Goal: Use online tool/utility: Use online tool/utility

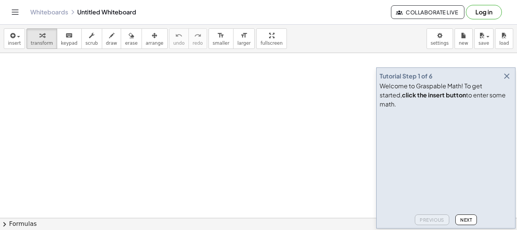
click at [509, 81] on icon "button" at bounding box center [506, 75] width 9 height 9
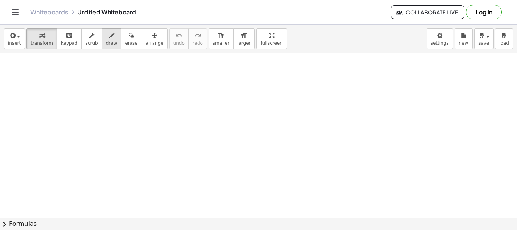
click at [109, 38] on icon "button" at bounding box center [111, 35] width 5 height 9
drag, startPoint x: 133, startPoint y: 68, endPoint x: 135, endPoint y: 81, distance: 13.8
drag, startPoint x: 123, startPoint y: 85, endPoint x: 152, endPoint y: 85, distance: 29.1
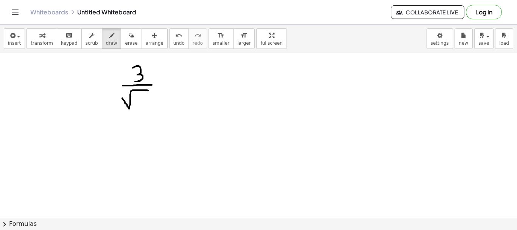
drag, startPoint x: 122, startPoint y: 98, endPoint x: 149, endPoint y: 91, distance: 28.2
drag, startPoint x: 110, startPoint y: 96, endPoint x: 123, endPoint y: 107, distance: 16.9
drag, startPoint x: 123, startPoint y: 85, endPoint x: 101, endPoint y: 83, distance: 22.4
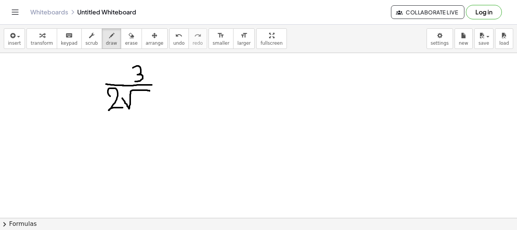
drag, startPoint x: 136, startPoint y: 96, endPoint x: 144, endPoint y: 109, distance: 15.2
drag, startPoint x: 139, startPoint y: 104, endPoint x: 148, endPoint y: 104, distance: 8.7
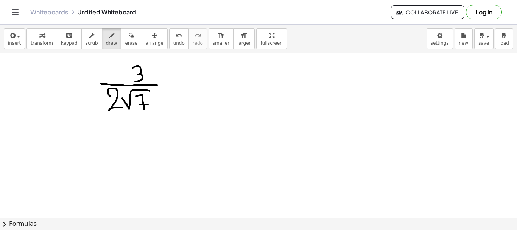
drag, startPoint x: 150, startPoint y: 85, endPoint x: 157, endPoint y: 85, distance: 6.4
drag, startPoint x: 146, startPoint y: 91, endPoint x: 154, endPoint y: 91, distance: 7.9
drag, startPoint x: 163, startPoint y: 79, endPoint x: 173, endPoint y: 79, distance: 9.8
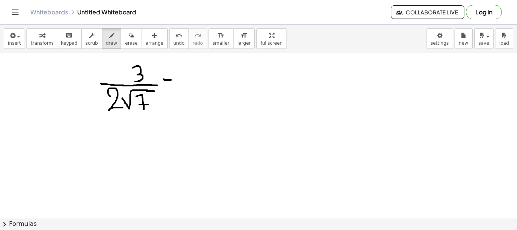
drag, startPoint x: 164, startPoint y: 85, endPoint x: 175, endPoint y: 85, distance: 11.4
drag, startPoint x: 198, startPoint y: 60, endPoint x: 196, endPoint y: 77, distance: 17.2
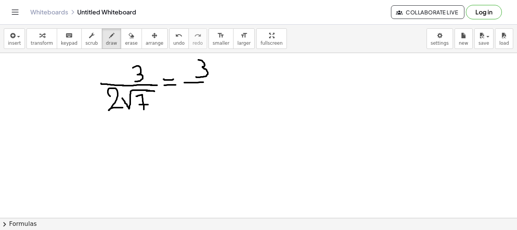
drag, startPoint x: 184, startPoint y: 82, endPoint x: 221, endPoint y: 82, distance: 37.1
drag, startPoint x: 192, startPoint y: 98, endPoint x: 194, endPoint y: 106, distance: 9.1
drag, startPoint x: 202, startPoint y: 94, endPoint x: 223, endPoint y: 85, distance: 22.3
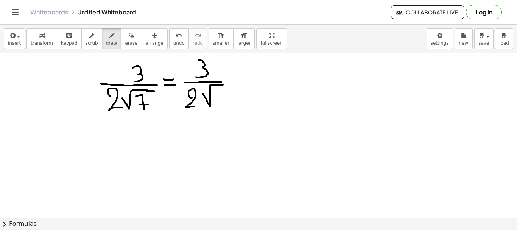
drag, startPoint x: 216, startPoint y: 89, endPoint x: 223, endPoint y: 104, distance: 16.9
drag, startPoint x: 220, startPoint y: 97, endPoint x: 227, endPoint y: 97, distance: 7.2
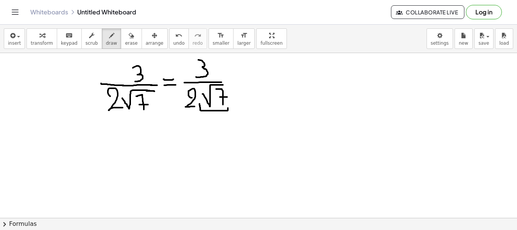
drag, startPoint x: 199, startPoint y: 104, endPoint x: 228, endPoint y: 108, distance: 28.7
drag, startPoint x: 221, startPoint y: 82, endPoint x: 226, endPoint y: 82, distance: 5.3
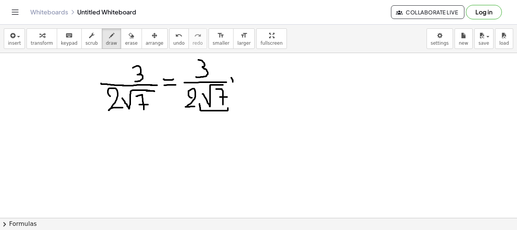
drag, startPoint x: 233, startPoint y: 82, endPoint x: 231, endPoint y: 77, distance: 5.3
drag, startPoint x: 231, startPoint y: 77, endPoint x: 236, endPoint y: 81, distance: 6.7
drag, startPoint x: 236, startPoint y: 76, endPoint x: 232, endPoint y: 83, distance: 8.1
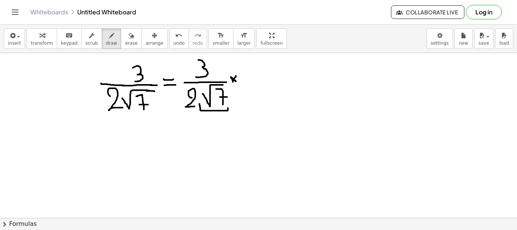
drag, startPoint x: 240, startPoint y: 67, endPoint x: 265, endPoint y: 57, distance: 26.1
drag, startPoint x: 255, startPoint y: 62, endPoint x: 261, endPoint y: 79, distance: 18.3
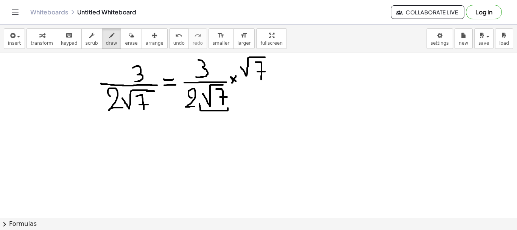
drag, startPoint x: 257, startPoint y: 71, endPoint x: 265, endPoint y: 71, distance: 7.9
drag, startPoint x: 242, startPoint y: 82, endPoint x: 270, endPoint y: 82, distance: 28.7
drag, startPoint x: 241, startPoint y: 96, endPoint x: 267, endPoint y: 88, distance: 26.9
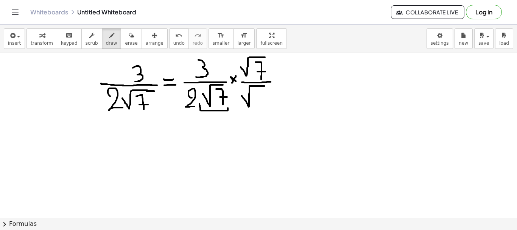
drag, startPoint x: 254, startPoint y: 91, endPoint x: 262, endPoint y: 106, distance: 16.7
drag, startPoint x: 259, startPoint y: 99, endPoint x: 267, endPoint y: 99, distance: 7.6
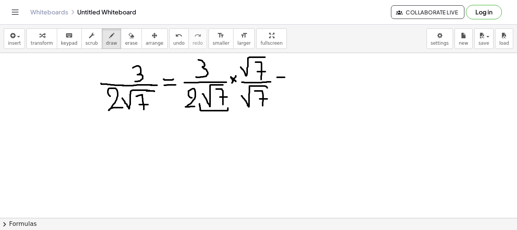
drag, startPoint x: 277, startPoint y: 77, endPoint x: 284, endPoint y: 78, distance: 7.6
drag, startPoint x: 278, startPoint y: 84, endPoint x: 285, endPoint y: 83, distance: 7.2
drag, startPoint x: 302, startPoint y: 59, endPoint x: 304, endPoint y: 73, distance: 14.2
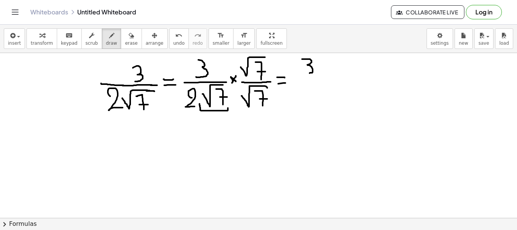
drag, startPoint x: 319, startPoint y: 66, endPoint x: 345, endPoint y: 54, distance: 28.6
drag, startPoint x: 330, startPoint y: 59, endPoint x: 335, endPoint y: 71, distance: 12.5
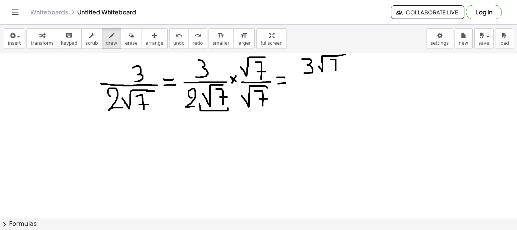
drag, startPoint x: 333, startPoint y: 66, endPoint x: 341, endPoint y: 66, distance: 7.9
drag, startPoint x: 295, startPoint y: 80, endPoint x: 353, endPoint y: 76, distance: 58.0
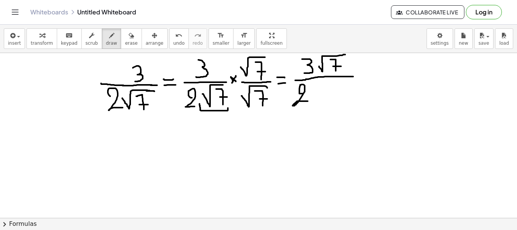
drag, startPoint x: 303, startPoint y: 93, endPoint x: 308, endPoint y: 101, distance: 9.5
drag, startPoint x: 217, startPoint y: 113, endPoint x: 259, endPoint y: 108, distance: 41.5
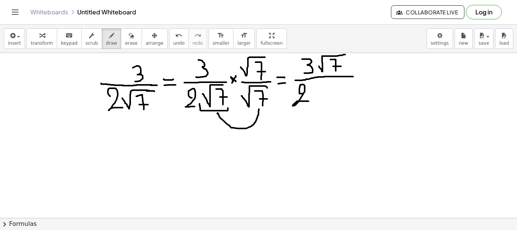
drag, startPoint x: 314, startPoint y: 95, endPoint x: 351, endPoint y: 80, distance: 39.5
drag, startPoint x: 332, startPoint y: 88, endPoint x: 339, endPoint y: 106, distance: 19.0
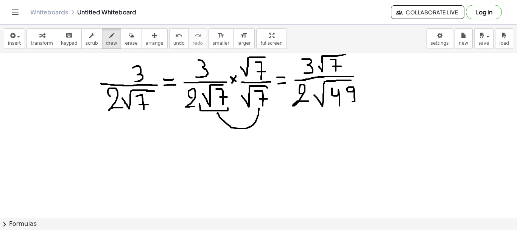
drag, startPoint x: 353, startPoint y: 87, endPoint x: 349, endPoint y: 101, distance: 14.9
drag, startPoint x: 281, startPoint y: 135, endPoint x: 288, endPoint y: 135, distance: 7.2
drag, startPoint x: 280, startPoint y: 142, endPoint x: 286, endPoint y: 141, distance: 5.7
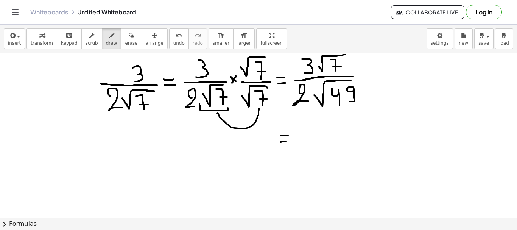
drag, startPoint x: 300, startPoint y: 123, endPoint x: 301, endPoint y: 135, distance: 12.5
drag, startPoint x: 318, startPoint y: 124, endPoint x: 349, endPoint y: 113, distance: 32.8
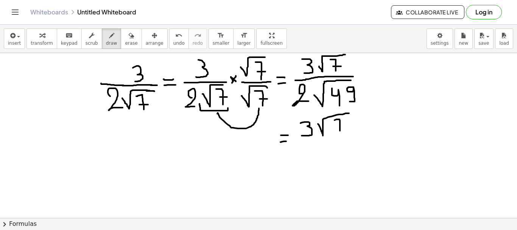
drag, startPoint x: 334, startPoint y: 120, endPoint x: 340, endPoint y: 133, distance: 13.9
drag, startPoint x: 336, startPoint y: 127, endPoint x: 345, endPoint y: 126, distance: 9.1
drag, startPoint x: 299, startPoint y: 145, endPoint x: 358, endPoint y: 139, distance: 58.6
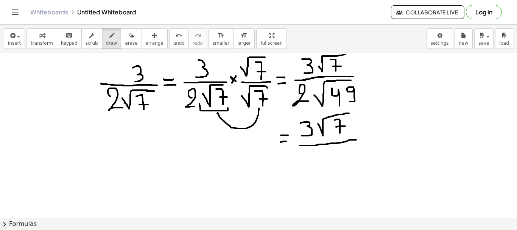
drag, startPoint x: 312, startPoint y: 156, endPoint x: 321, endPoint y: 161, distance: 10.0
drag, startPoint x: 334, startPoint y: 149, endPoint x: 340, endPoint y: 160, distance: 12.2
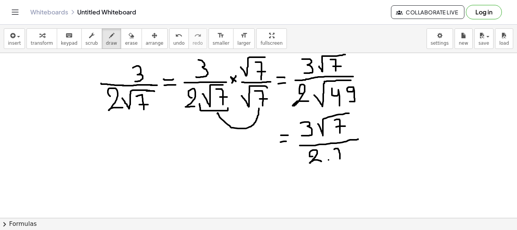
drag, startPoint x: 335, startPoint y: 155, endPoint x: 346, endPoint y: 152, distance: 10.6
drag, startPoint x: 284, startPoint y: 185, endPoint x: 290, endPoint y: 185, distance: 5.3
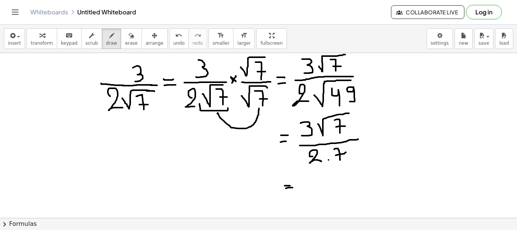
drag, startPoint x: 285, startPoint y: 188, endPoint x: 292, endPoint y: 187, distance: 6.8
drag, startPoint x: 311, startPoint y: 173, endPoint x: 308, endPoint y: 185, distance: 12.8
drag, startPoint x: 323, startPoint y: 174, endPoint x: 348, endPoint y: 161, distance: 27.9
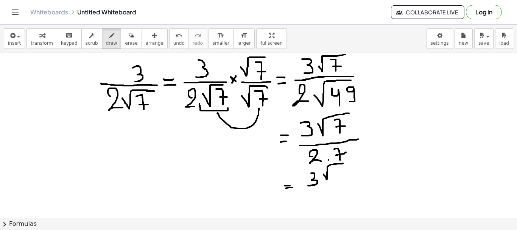
drag, startPoint x: 335, startPoint y: 170, endPoint x: 341, endPoint y: 179, distance: 11.0
drag, startPoint x: 338, startPoint y: 175, endPoint x: 351, endPoint y: 172, distance: 13.7
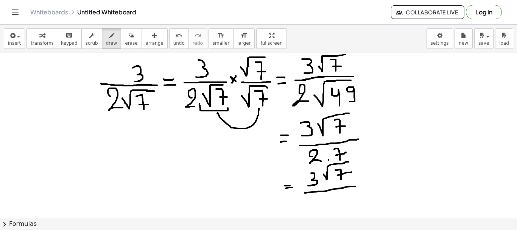
drag, startPoint x: 304, startPoint y: 192, endPoint x: 369, endPoint y: 185, distance: 64.7
drag, startPoint x: 325, startPoint y: 196, endPoint x: 328, endPoint y: 209, distance: 13.1
drag, startPoint x: 332, startPoint y: 194, endPoint x: 343, endPoint y: 208, distance: 17.8
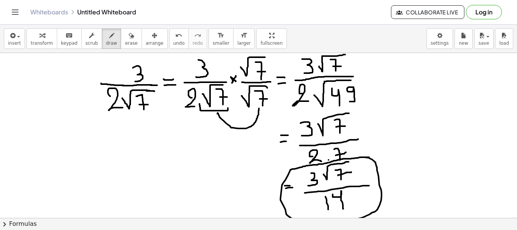
drag, startPoint x: 369, startPoint y: 157, endPoint x: 365, endPoint y: 157, distance: 4.2
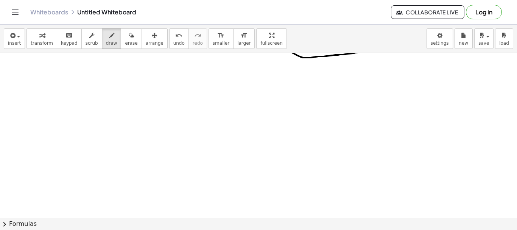
scroll to position [168, 0]
drag, startPoint x: 84, startPoint y: 95, endPoint x: 85, endPoint y: 111, distance: 15.9
click at [85, 111] on div at bounding box center [258, 74] width 517 height 378
drag, startPoint x: 100, startPoint y: 102, endPoint x: 125, endPoint y: 94, distance: 25.8
click at [125, 94] on div at bounding box center [258, 74] width 517 height 378
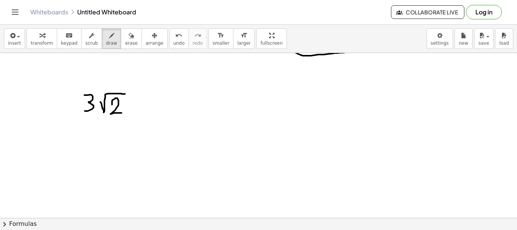
drag, startPoint x: 112, startPoint y: 104, endPoint x: 122, endPoint y: 113, distance: 12.9
click at [122, 113] on div at bounding box center [258, 74] width 517 height 378
drag, startPoint x: 85, startPoint y: 95, endPoint x: 85, endPoint y: 111, distance: 16.6
click at [85, 111] on div at bounding box center [258, 74] width 517 height 378
drag, startPoint x: 67, startPoint y: 124, endPoint x: 135, endPoint y: 125, distance: 68.1
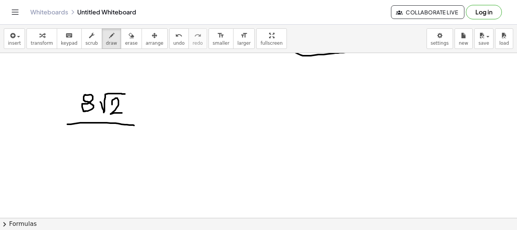
click at [135, 125] on div at bounding box center [258, 74] width 517 height 378
click at [87, 129] on div at bounding box center [258, 74] width 517 height 378
drag, startPoint x: 87, startPoint y: 129, endPoint x: 87, endPoint y: 133, distance: 4.6
click at [87, 133] on div at bounding box center [258, 74] width 517 height 378
drag, startPoint x: 82, startPoint y: 127, endPoint x: 87, endPoint y: 141, distance: 15.3
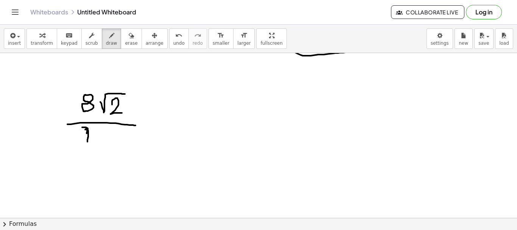
click at [87, 141] on div at bounding box center [258, 74] width 517 height 378
drag, startPoint x: 84, startPoint y: 137, endPoint x: 92, endPoint y: 137, distance: 7.6
click at [92, 137] on div at bounding box center [258, 74] width 517 height 378
drag, startPoint x: 99, startPoint y: 136, endPoint x: 122, endPoint y: 128, distance: 24.2
click at [122, 128] on div at bounding box center [258, 74] width 517 height 378
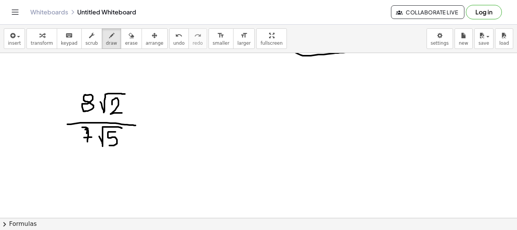
drag, startPoint x: 115, startPoint y: 132, endPoint x: 108, endPoint y: 145, distance: 15.6
click at [108, 145] on div at bounding box center [258, 74] width 517 height 378
drag, startPoint x: 136, startPoint y: 121, endPoint x: 146, endPoint y: 122, distance: 10.6
click at [146, 122] on div at bounding box center [258, 74] width 517 height 378
drag, startPoint x: 137, startPoint y: 128, endPoint x: 149, endPoint y: 128, distance: 11.7
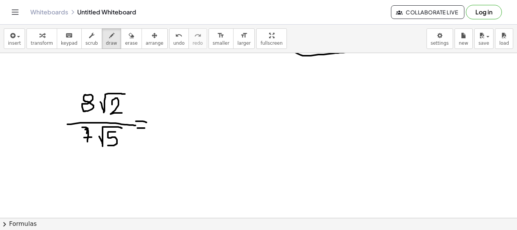
click at [149, 128] on div at bounding box center [258, 74] width 517 height 378
click at [175, 95] on div at bounding box center [258, 74] width 517 height 378
drag, startPoint x: 177, startPoint y: 103, endPoint x: 182, endPoint y: 103, distance: 4.9
click at [182, 103] on div at bounding box center [258, 74] width 517 height 378
drag, startPoint x: 189, startPoint y: 103, endPoint x: 220, endPoint y: 92, distance: 33.4
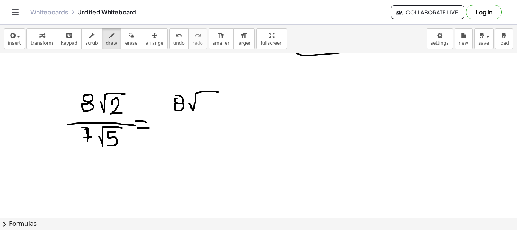
click at [220, 92] on div at bounding box center [258, 74] width 517 height 378
drag, startPoint x: 206, startPoint y: 102, endPoint x: 215, endPoint y: 109, distance: 10.8
click at [215, 109] on div at bounding box center [258, 74] width 517 height 378
drag, startPoint x: 169, startPoint y: 119, endPoint x: 223, endPoint y: 118, distance: 54.1
click at [223, 118] on div at bounding box center [258, 74] width 517 height 378
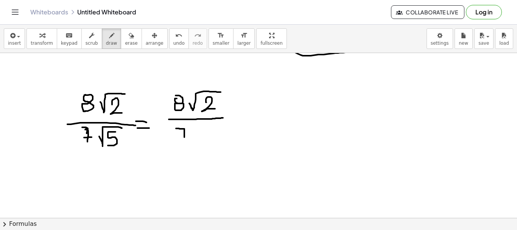
drag, startPoint x: 176, startPoint y: 128, endPoint x: 184, endPoint y: 143, distance: 16.6
click at [184, 143] on div at bounding box center [258, 74] width 517 height 378
drag, startPoint x: 180, startPoint y: 137, endPoint x: 189, endPoint y: 136, distance: 8.7
click at [189, 136] on div at bounding box center [258, 74] width 517 height 378
drag, startPoint x: 191, startPoint y: 135, endPoint x: 219, endPoint y: 122, distance: 30.3
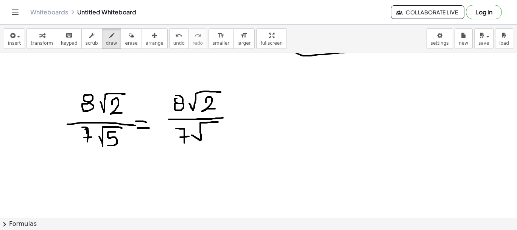
click at [219, 122] on div at bounding box center [258, 74] width 517 height 378
drag, startPoint x: 213, startPoint y: 126, endPoint x: 211, endPoint y: 138, distance: 12.8
click at [211, 138] on div at bounding box center [258, 74] width 517 height 378
drag, startPoint x: 230, startPoint y: 109, endPoint x: 236, endPoint y: 119, distance: 11.4
click at [236, 119] on div at bounding box center [258, 74] width 517 height 378
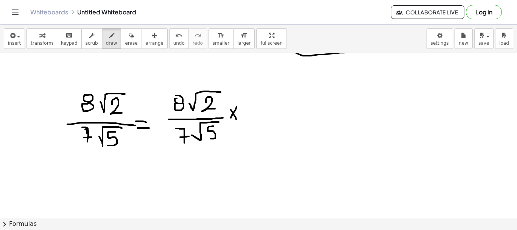
drag, startPoint x: 236, startPoint y: 106, endPoint x: 230, endPoint y: 121, distance: 16.4
click at [230, 121] on div at bounding box center [258, 74] width 517 height 378
drag, startPoint x: 193, startPoint y: 145, endPoint x: 220, endPoint y: 143, distance: 26.9
click at [220, 143] on div at bounding box center [258, 74] width 517 height 378
drag, startPoint x: 243, startPoint y: 109, endPoint x: 270, endPoint y: 88, distance: 34.6
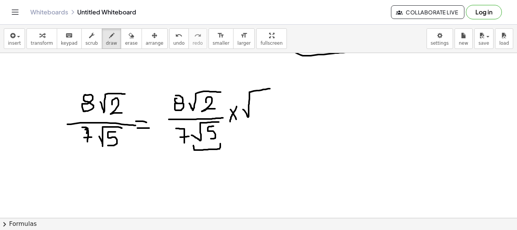
click at [270, 88] on div at bounding box center [258, 74] width 517 height 378
drag, startPoint x: 266, startPoint y: 98, endPoint x: 257, endPoint y: 114, distance: 18.6
click at [257, 114] on div at bounding box center [258, 74] width 517 height 378
drag, startPoint x: 241, startPoint y: 119, endPoint x: 277, endPoint y: 116, distance: 36.1
click at [277, 116] on div at bounding box center [258, 74] width 517 height 378
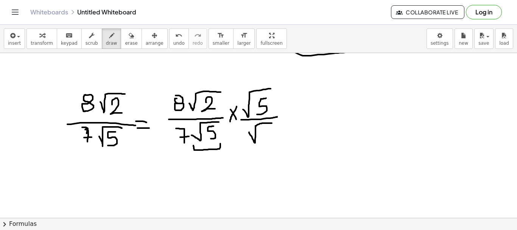
drag, startPoint x: 249, startPoint y: 132, endPoint x: 272, endPoint y: 123, distance: 25.1
click at [272, 123] on div at bounding box center [258, 74] width 517 height 378
drag, startPoint x: 270, startPoint y: 127, endPoint x: 264, endPoint y: 143, distance: 16.4
click at [264, 143] on div at bounding box center [258, 74] width 517 height 378
drag, startPoint x: 282, startPoint y: 112, endPoint x: 288, endPoint y: 112, distance: 6.1
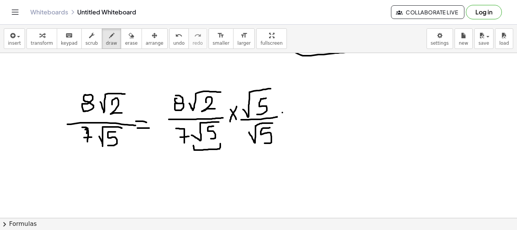
click at [288, 112] on div at bounding box center [258, 74] width 517 height 378
drag, startPoint x: 283, startPoint y: 116, endPoint x: 290, endPoint y: 116, distance: 7.2
click at [290, 116] on div at bounding box center [258, 74] width 517 height 378
click at [307, 92] on div at bounding box center [258, 74] width 517 height 378
click at [310, 99] on div at bounding box center [258, 74] width 517 height 378
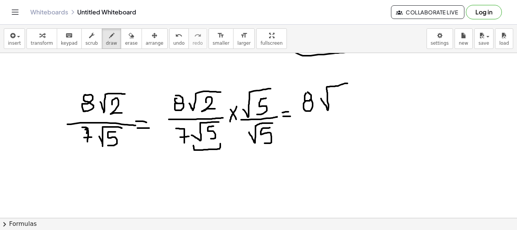
drag, startPoint x: 321, startPoint y: 98, endPoint x: 353, endPoint y: 82, distance: 36.4
click at [353, 82] on div at bounding box center [258, 74] width 517 height 378
drag, startPoint x: 337, startPoint y: 103, endPoint x: 341, endPoint y: 107, distance: 5.9
click at [341, 107] on div at bounding box center [258, 74] width 517 height 378
click at [347, 93] on div at bounding box center [258, 74] width 517 height 378
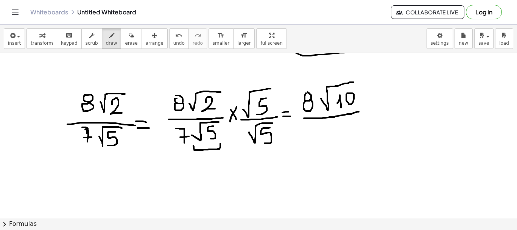
drag, startPoint x: 304, startPoint y: 118, endPoint x: 359, endPoint y: 111, distance: 55.6
click at [359, 111] on div at bounding box center [258, 74] width 517 height 378
drag, startPoint x: 309, startPoint y: 128, endPoint x: 317, endPoint y: 141, distance: 14.4
click at [317, 141] on div at bounding box center [258, 74] width 517 height 378
drag, startPoint x: 312, startPoint y: 135, endPoint x: 323, endPoint y: 134, distance: 10.2
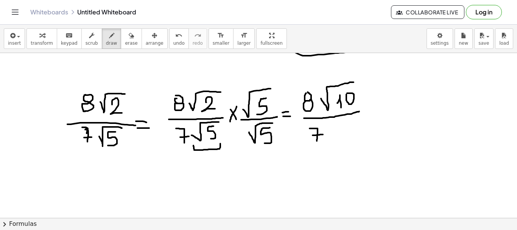
click at [323, 134] on div at bounding box center [258, 74] width 517 height 378
drag, startPoint x: 335, startPoint y: 131, endPoint x: 360, endPoint y: 119, distance: 27.9
click at [360, 119] on div at bounding box center [258, 74] width 517 height 378
drag, startPoint x: 213, startPoint y: 141, endPoint x: 265, endPoint y: 147, distance: 52.1
click at [265, 147] on div at bounding box center [258, 74] width 517 height 378
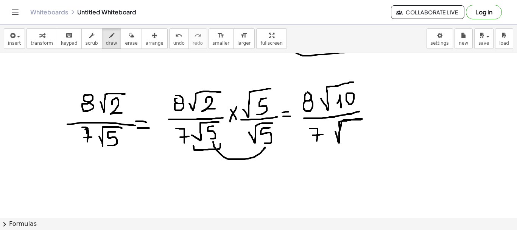
drag, startPoint x: 362, startPoint y: 119, endPoint x: 339, endPoint y: 135, distance: 28.1
click at [339, 135] on div at bounding box center [258, 74] width 517 height 378
drag, startPoint x: 347, startPoint y: 132, endPoint x: 352, endPoint y: 141, distance: 10.3
click at [352, 141] on div at bounding box center [258, 74] width 517 height 378
drag, startPoint x: 363, startPoint y: 125, endPoint x: 360, endPoint y: 142, distance: 17.7
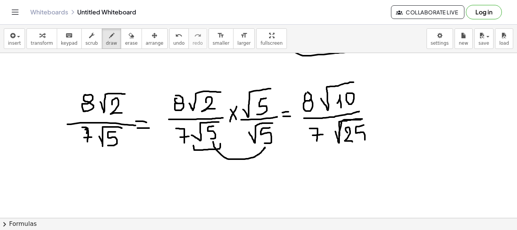
click at [360, 142] on div at bounding box center [258, 74] width 517 height 378
drag, startPoint x: 291, startPoint y: 173, endPoint x: 298, endPoint y: 173, distance: 7.6
click at [298, 173] on div at bounding box center [258, 74] width 517 height 378
drag, startPoint x: 292, startPoint y: 178, endPoint x: 296, endPoint y: 178, distance: 4.5
click at [296, 178] on div at bounding box center [258, 74] width 517 height 378
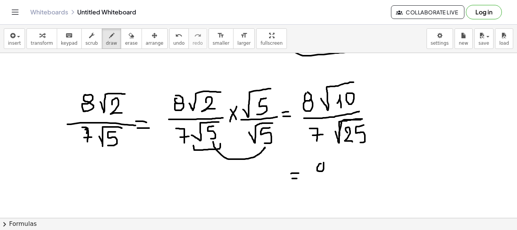
click at [322, 161] on div at bounding box center [258, 74] width 517 height 378
click at [322, 170] on div at bounding box center [258, 74] width 517 height 378
drag, startPoint x: 329, startPoint y: 164, endPoint x: 364, endPoint y: 152, distance: 36.8
click at [364, 152] on div at bounding box center [258, 74] width 517 height 378
drag, startPoint x: 346, startPoint y: 159, endPoint x: 346, endPoint y: 173, distance: 13.6
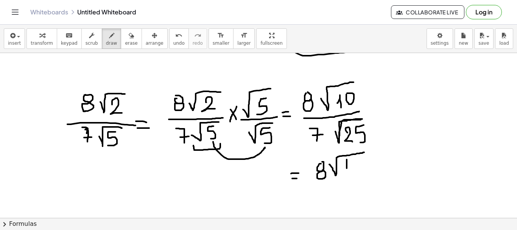
click at [346, 173] on div at bounding box center [258, 74] width 517 height 378
click at [354, 157] on div at bounding box center [258, 74] width 517 height 378
drag, startPoint x: 311, startPoint y: 186, endPoint x: 374, endPoint y: 179, distance: 62.7
click at [374, 179] on div at bounding box center [258, 74] width 517 height 378
drag, startPoint x: 323, startPoint y: 195, endPoint x: 329, endPoint y: 208, distance: 15.1
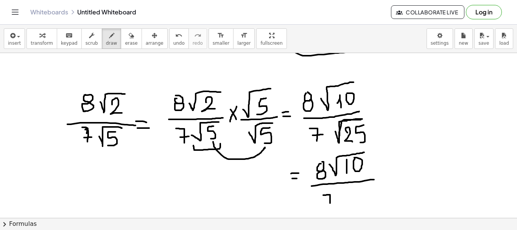
click at [329, 208] on div at bounding box center [258, 74] width 517 height 378
drag, startPoint x: 326, startPoint y: 202, endPoint x: 332, endPoint y: 202, distance: 6.4
click at [332, 202] on div at bounding box center [258, 74] width 517 height 378
click at [339, 205] on div at bounding box center [258, 74] width 517 height 378
drag, startPoint x: 349, startPoint y: 197, endPoint x: 358, endPoint y: 203, distance: 10.5
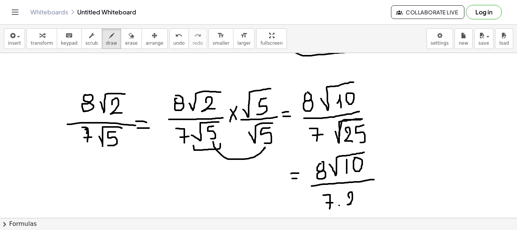
click at [358, 203] on div at bounding box center [258, 74] width 517 height 378
drag, startPoint x: 366, startPoint y: 191, endPoint x: 365, endPoint y: 203, distance: 11.4
click at [365, 203] on div at bounding box center [258, 74] width 517 height 378
click at [125, 42] on span "erase" at bounding box center [131, 42] width 12 height 5
drag, startPoint x: 407, startPoint y: 196, endPoint x: 315, endPoint y: 11, distance: 207.2
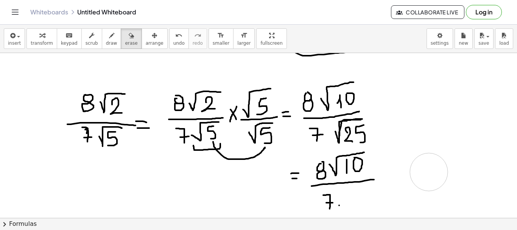
click at [315, 11] on div "Graspable Math Activities Get Started Activity Bank Assigned Work Classes White…" at bounding box center [258, 115] width 517 height 230
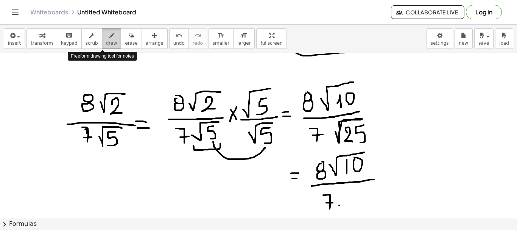
click at [106, 41] on span "draw" at bounding box center [111, 42] width 11 height 5
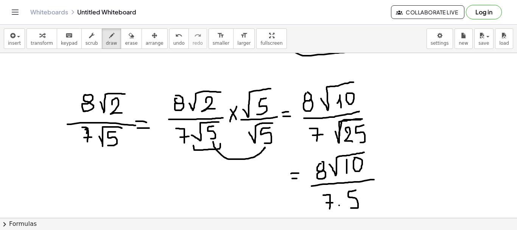
drag, startPoint x: 355, startPoint y: 190, endPoint x: 349, endPoint y: 208, distance: 18.8
click at [349, 208] on div at bounding box center [258, 74] width 517 height 378
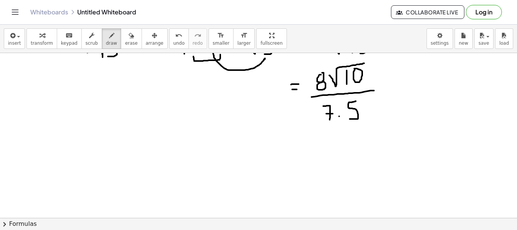
scroll to position [252, 0]
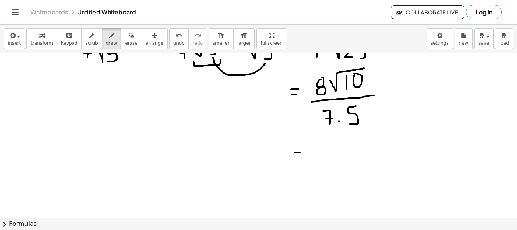
drag, startPoint x: 295, startPoint y: 152, endPoint x: 306, endPoint y: 152, distance: 11.0
click at [306, 152] on div at bounding box center [258, 47] width 517 height 493
drag, startPoint x: 297, startPoint y: 157, endPoint x: 305, endPoint y: 157, distance: 7.9
click at [305, 157] on div at bounding box center [258, 47] width 517 height 493
click at [326, 142] on div at bounding box center [258, 47] width 517 height 493
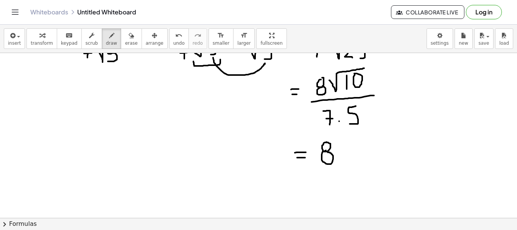
click at [325, 152] on div at bounding box center [258, 47] width 517 height 493
drag, startPoint x: 340, startPoint y: 152, endPoint x: 365, endPoint y: 138, distance: 29.5
click at [365, 138] on div at bounding box center [258, 47] width 517 height 493
drag, startPoint x: 351, startPoint y: 148, endPoint x: 351, endPoint y: 158, distance: 9.8
click at [351, 158] on div at bounding box center [258, 47] width 517 height 493
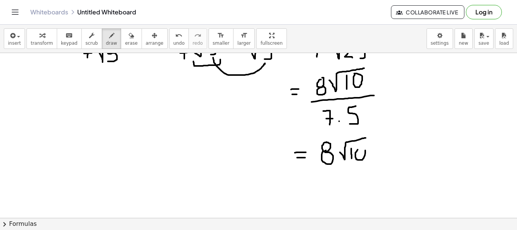
click at [357, 148] on div at bounding box center [258, 47] width 517 height 493
drag, startPoint x: 320, startPoint y: 171, endPoint x: 370, endPoint y: 162, distance: 50.7
click at [370, 162] on div at bounding box center [258, 47] width 517 height 493
click at [225, 139] on div at bounding box center [258, 47] width 517 height 493
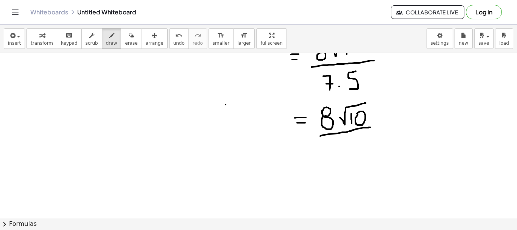
click at [355, 141] on div at bounding box center [258, 12] width 517 height 493
drag, startPoint x: 332, startPoint y: 142, endPoint x: 329, endPoint y: 158, distance: 16.8
click at [329, 158] on div at bounding box center [258, 12] width 517 height 493
drag, startPoint x: 356, startPoint y: 141, endPoint x: 348, endPoint y: 158, distance: 18.6
click at [348, 158] on div at bounding box center [258, 12] width 517 height 493
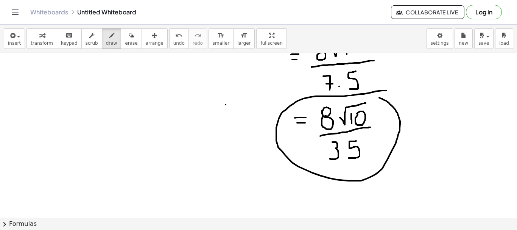
drag, startPoint x: 386, startPoint y: 90, endPoint x: 379, endPoint y: 98, distance: 10.4
click at [379, 98] on div at bounding box center [258, 12] width 517 height 493
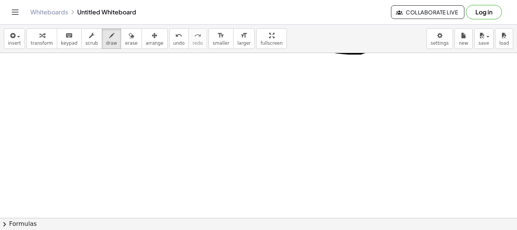
scroll to position [416, 0]
drag, startPoint x: 90, startPoint y: 70, endPoint x: 91, endPoint y: 88, distance: 17.4
drag, startPoint x: 92, startPoint y: 71, endPoint x: 101, endPoint y: 92, distance: 22.5
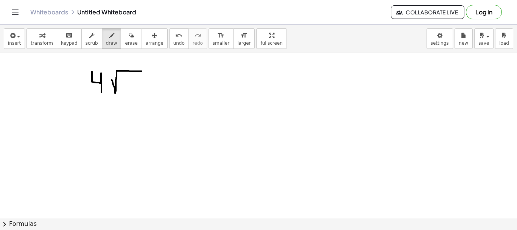
drag, startPoint x: 112, startPoint y: 80, endPoint x: 142, endPoint y: 71, distance: 31.8
drag, startPoint x: 124, startPoint y: 78, endPoint x: 130, endPoint y: 92, distance: 15.8
drag, startPoint x: 81, startPoint y: 101, endPoint x: 139, endPoint y: 101, distance: 57.9
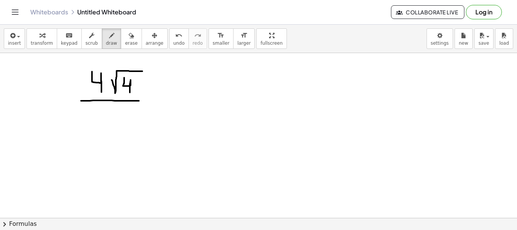
drag, startPoint x: 94, startPoint y: 109, endPoint x: 96, endPoint y: 126, distance: 16.7
drag, startPoint x: 112, startPoint y: 118, endPoint x: 143, endPoint y: 106, distance: 33.0
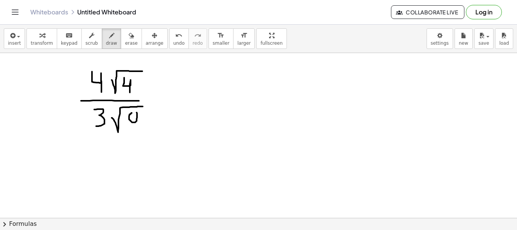
drag, startPoint x: 139, startPoint y: 101, endPoint x: 149, endPoint y: 100, distance: 9.8
drag, startPoint x: 158, startPoint y: 96, endPoint x: 164, endPoint y: 96, distance: 6.4
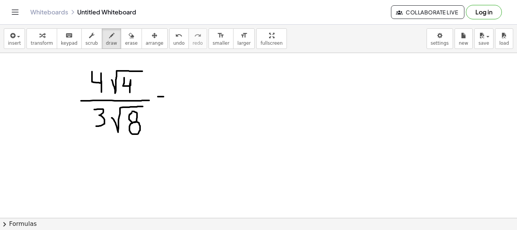
drag, startPoint x: 158, startPoint y: 101, endPoint x: 163, endPoint y: 101, distance: 5.3
drag, startPoint x: 182, startPoint y: 77, endPoint x: 190, endPoint y: 97, distance: 21.8
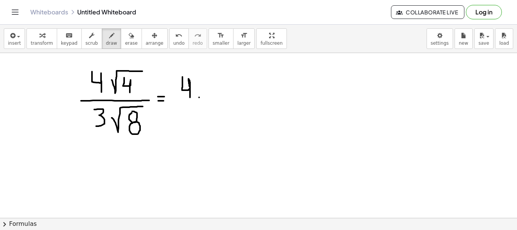
drag, startPoint x: 209, startPoint y: 80, endPoint x: 219, endPoint y: 92, distance: 14.8
drag, startPoint x: 174, startPoint y: 104, endPoint x: 225, endPoint y: 102, distance: 51.8
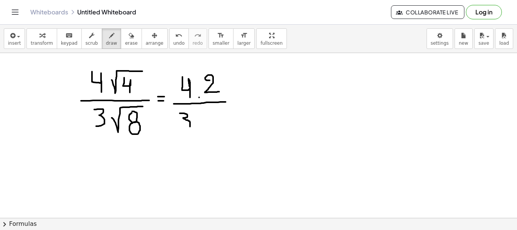
drag, startPoint x: 180, startPoint y: 113, endPoint x: 180, endPoint y: 128, distance: 15.1
drag, startPoint x: 195, startPoint y: 119, endPoint x: 220, endPoint y: 112, distance: 26.6
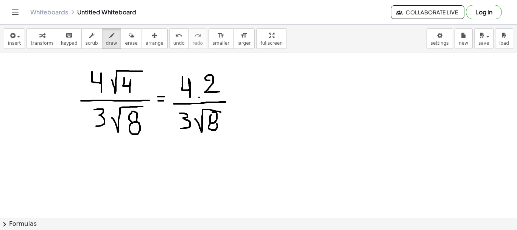
drag, startPoint x: 235, startPoint y: 99, endPoint x: 240, endPoint y: 104, distance: 7.0
drag, startPoint x: 240, startPoint y: 99, endPoint x: 234, endPoint y: 104, distance: 8.0
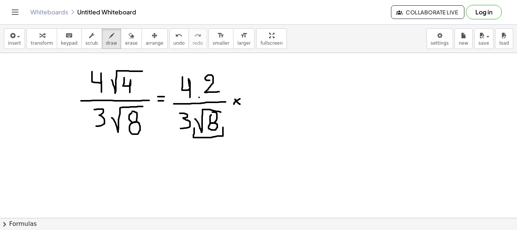
drag, startPoint x: 194, startPoint y: 128, endPoint x: 223, endPoint y: 127, distance: 28.7
drag, startPoint x: 248, startPoint y: 92, endPoint x: 274, endPoint y: 77, distance: 30.0
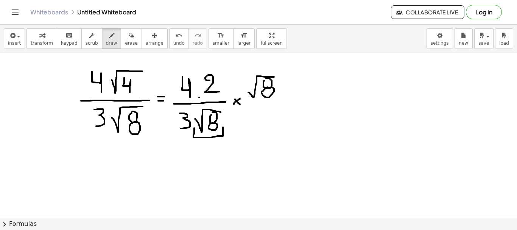
drag, startPoint x: 247, startPoint y: 107, endPoint x: 277, endPoint y: 107, distance: 29.9
drag, startPoint x: 244, startPoint y: 125, endPoint x: 272, endPoint y: 111, distance: 31.5
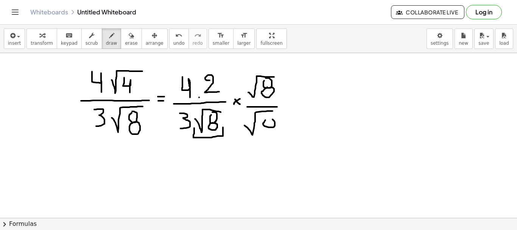
drag, startPoint x: 289, startPoint y: 99, endPoint x: 303, endPoint y: 98, distance: 14.0
drag, startPoint x: 288, startPoint y: 107, endPoint x: 302, endPoint y: 106, distance: 14.0
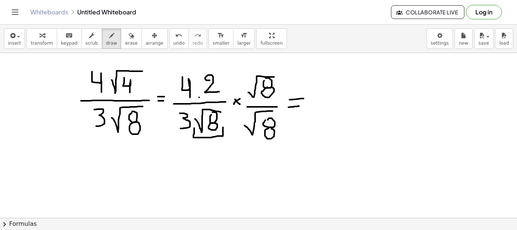
drag, startPoint x: 188, startPoint y: 74, endPoint x: 211, endPoint y: 72, distance: 23.5
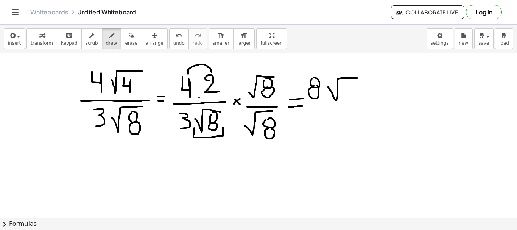
drag, startPoint x: 328, startPoint y: 87, endPoint x: 364, endPoint y: 78, distance: 37.3
drag, startPoint x: 309, startPoint y: 110, endPoint x: 365, endPoint y: 109, distance: 56.0
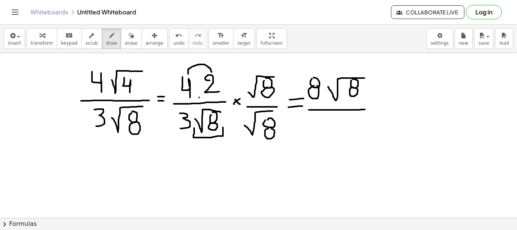
drag, startPoint x: 312, startPoint y: 119, endPoint x: 306, endPoint y: 134, distance: 16.2
drag, startPoint x: 327, startPoint y: 122, endPoint x: 363, endPoint y: 115, distance: 35.8
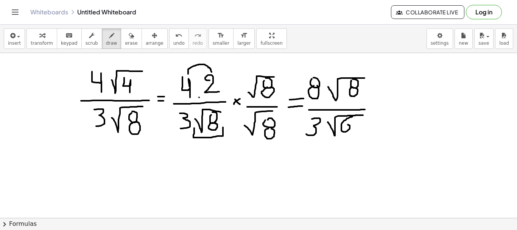
drag, startPoint x: 352, startPoint y: 116, endPoint x: 343, endPoint y: 126, distance: 13.1
drag, startPoint x: 353, startPoint y: 121, endPoint x: 364, endPoint y: 134, distance: 17.2
drag, startPoint x: 285, startPoint y: 164, endPoint x: 290, endPoint y: 164, distance: 4.9
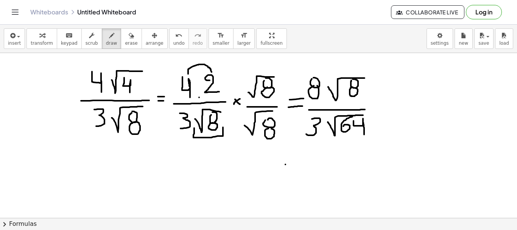
drag, startPoint x: 286, startPoint y: 168, endPoint x: 295, endPoint y: 169, distance: 8.7
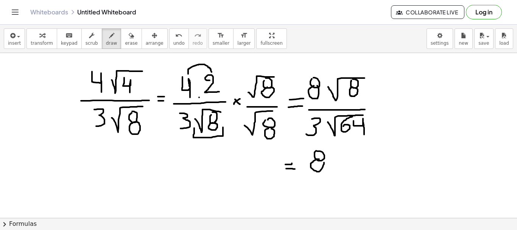
drag, startPoint x: 332, startPoint y: 157, endPoint x: 363, endPoint y: 149, distance: 32.0
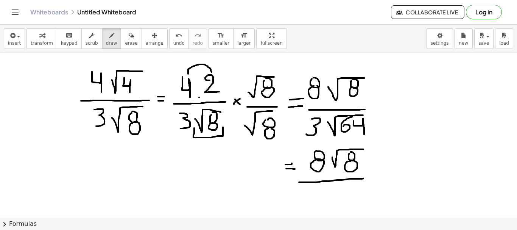
drag, startPoint x: 299, startPoint y: 182, endPoint x: 372, endPoint y: 178, distance: 73.5
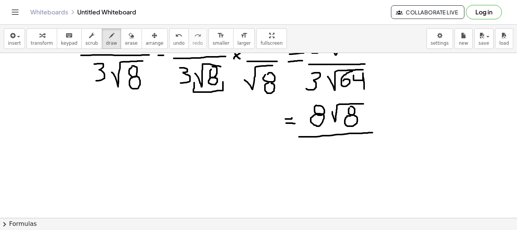
scroll to position [447, 0]
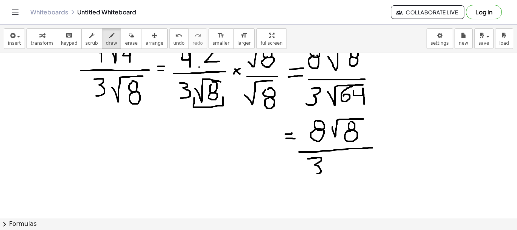
drag, startPoint x: 307, startPoint y: 158, endPoint x: 309, endPoint y: 173, distance: 14.8
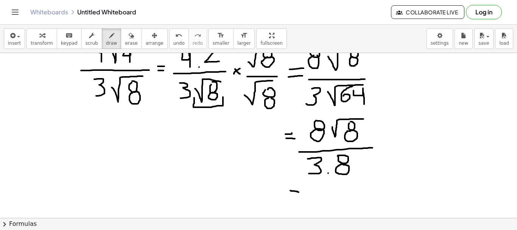
drag, startPoint x: 290, startPoint y: 190, endPoint x: 298, endPoint y: 192, distance: 8.5
drag, startPoint x: 289, startPoint y: 197, endPoint x: 296, endPoint y: 197, distance: 7.6
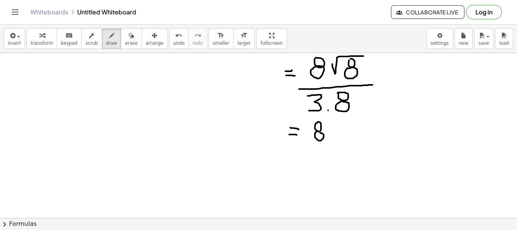
scroll to position [538, 0]
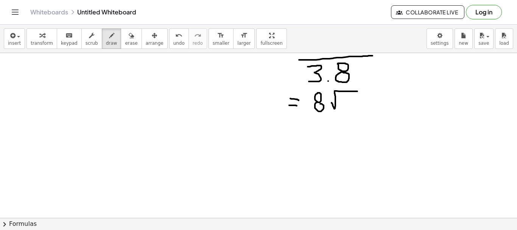
drag, startPoint x: 331, startPoint y: 102, endPoint x: 359, endPoint y: 92, distance: 29.6
drag, startPoint x: 311, startPoint y: 129, endPoint x: 379, endPoint y: 123, distance: 67.6
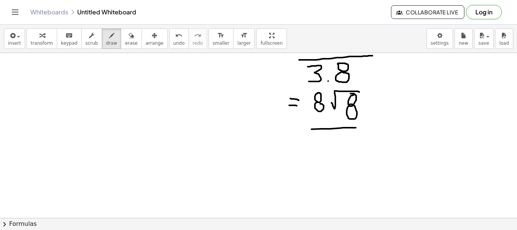
drag, startPoint x: 334, startPoint y: 145, endPoint x: 340, endPoint y: 153, distance: 10.7
drag, startPoint x: 346, startPoint y: 139, endPoint x: 356, endPoint y: 154, distance: 17.7
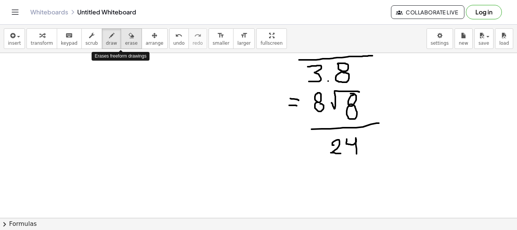
click at [125, 41] on span "erase" at bounding box center [131, 42] width 12 height 5
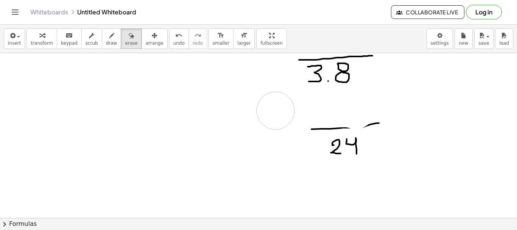
drag, startPoint x: 261, startPoint y: 107, endPoint x: 275, endPoint y: 110, distance: 14.7
click at [106, 45] on span "draw" at bounding box center [111, 42] width 11 height 5
drag, startPoint x: 280, startPoint y: 130, endPoint x: 289, endPoint y: 130, distance: 9.1
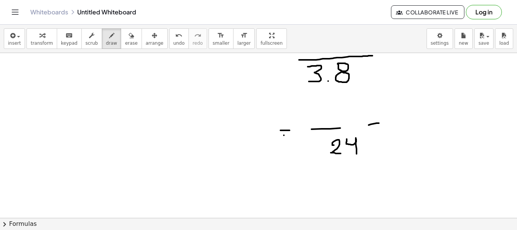
drag, startPoint x: 284, startPoint y: 135, endPoint x: 296, endPoint y: 135, distance: 12.5
drag, startPoint x: 340, startPoint y: 127, endPoint x: 372, endPoint y: 124, distance: 32.3
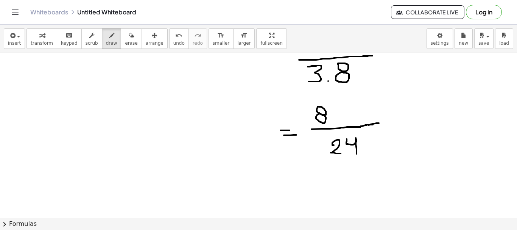
drag, startPoint x: 338, startPoint y: 113, endPoint x: 374, endPoint y: 103, distance: 37.6
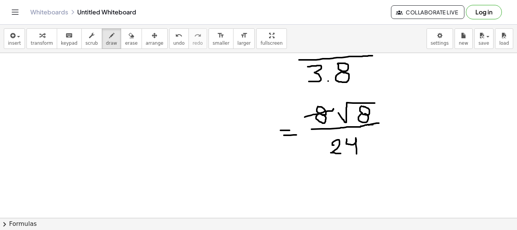
drag, startPoint x: 304, startPoint y: 117, endPoint x: 333, endPoint y: 109, distance: 29.9
drag, startPoint x: 293, startPoint y: 97, endPoint x: 298, endPoint y: 104, distance: 8.6
drag, startPoint x: 325, startPoint y: 156, endPoint x: 366, endPoint y: 140, distance: 43.6
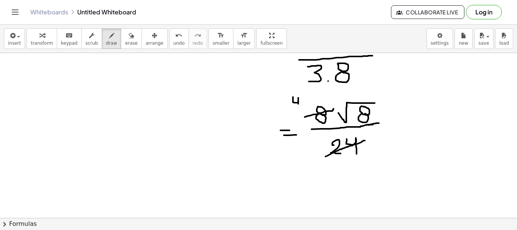
drag, startPoint x: 338, startPoint y: 160, endPoint x: 340, endPoint y: 170, distance: 10.3
drag, startPoint x: 348, startPoint y: 164, endPoint x: 355, endPoint y: 169, distance: 9.2
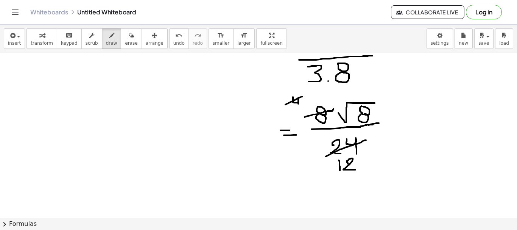
drag, startPoint x: 285, startPoint y: 104, endPoint x: 308, endPoint y: 95, distance: 24.8
drag, startPoint x: 265, startPoint y: 87, endPoint x: 274, endPoint y: 95, distance: 11.8
drag, startPoint x: 331, startPoint y: 173, endPoint x: 364, endPoint y: 160, distance: 35.5
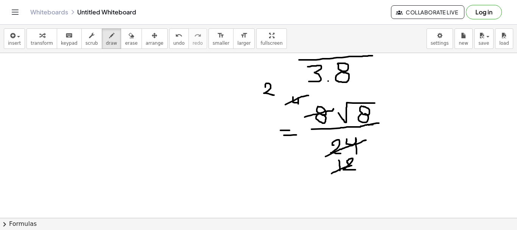
drag, startPoint x: 366, startPoint y: 172, endPoint x: 360, endPoint y: 179, distance: 9.9
drag, startPoint x: 256, startPoint y: 97, endPoint x: 280, endPoint y: 81, distance: 28.8
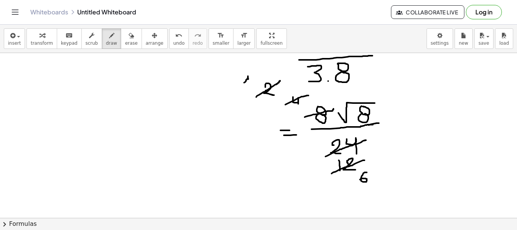
drag, startPoint x: 244, startPoint y: 82, endPoint x: 248, endPoint y: 85, distance: 4.9
drag, startPoint x: 353, startPoint y: 180, endPoint x: 375, endPoint y: 171, distance: 23.7
drag, startPoint x: 384, startPoint y: 174, endPoint x: 379, endPoint y: 184, distance: 11.2
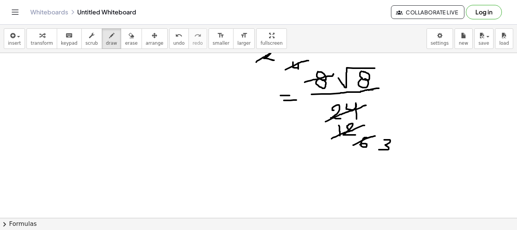
scroll to position [580, 0]
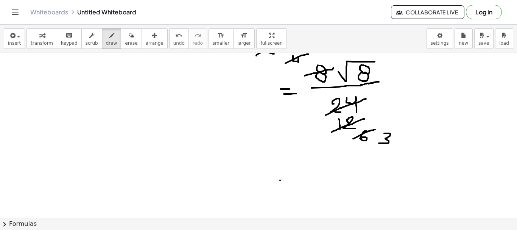
drag, startPoint x: 280, startPoint y: 180, endPoint x: 294, endPoint y: 180, distance: 14.0
drag, startPoint x: 282, startPoint y: 185, endPoint x: 294, endPoint y: 186, distance: 11.7
drag, startPoint x: 302, startPoint y: 169, endPoint x: 341, endPoint y: 157, distance: 41.0
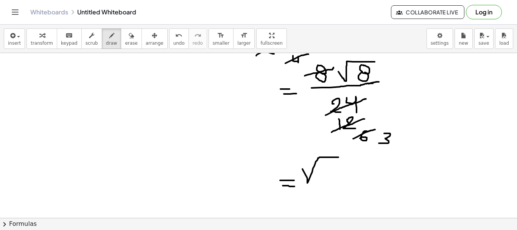
drag, startPoint x: 301, startPoint y: 189, endPoint x: 338, endPoint y: 188, distance: 36.7
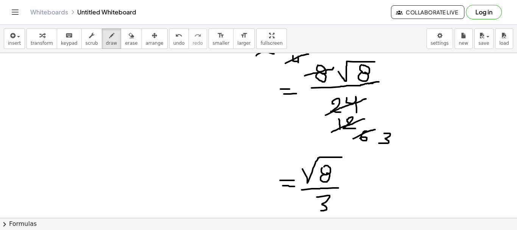
drag, startPoint x: 317, startPoint y: 197, endPoint x: 312, endPoint y: 210, distance: 14.5
drag, startPoint x: 294, startPoint y: 178, endPoint x: 298, endPoint y: 184, distance: 6.5
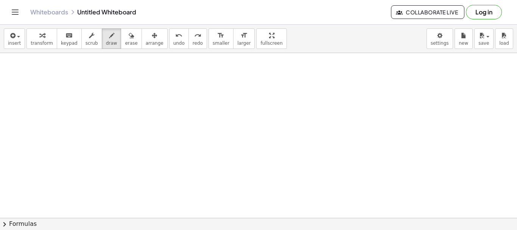
scroll to position [772, 0]
click at [106, 42] on span "draw" at bounding box center [111, 42] width 11 height 5
click at [106, 41] on span "draw" at bounding box center [111, 42] width 11 height 5
drag, startPoint x: 208, startPoint y: 73, endPoint x: 220, endPoint y: 74, distance: 12.9
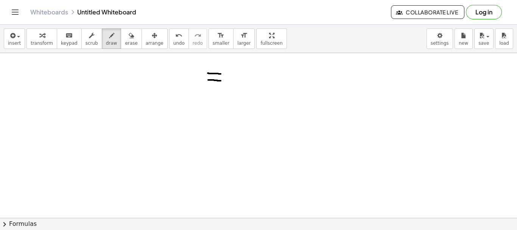
drag, startPoint x: 208, startPoint y: 80, endPoint x: 220, endPoint y: 81, distance: 12.5
drag, startPoint x: 153, startPoint y: 68, endPoint x: 164, endPoint y: 81, distance: 17.5
drag, startPoint x: 163, startPoint y: 70, endPoint x: 153, endPoint y: 83, distance: 16.7
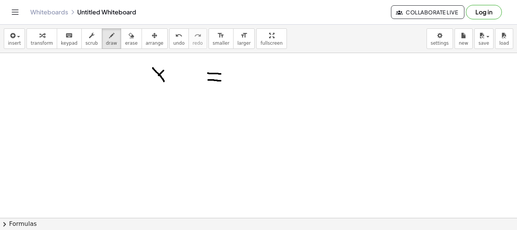
drag, startPoint x: 176, startPoint y: 68, endPoint x: 175, endPoint y: 83, distance: 15.2
drag, startPoint x: 171, startPoint y: 75, endPoint x: 180, endPoint y: 75, distance: 9.8
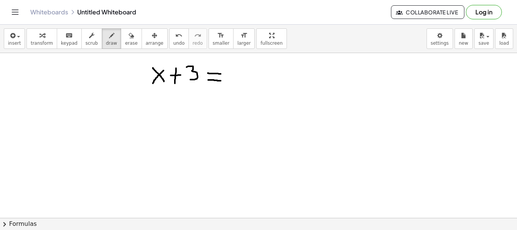
drag, startPoint x: 186, startPoint y: 67, endPoint x: 190, endPoint y: 79, distance: 13.0
drag, startPoint x: 231, startPoint y: 71, endPoint x: 239, endPoint y: 80, distance: 11.8
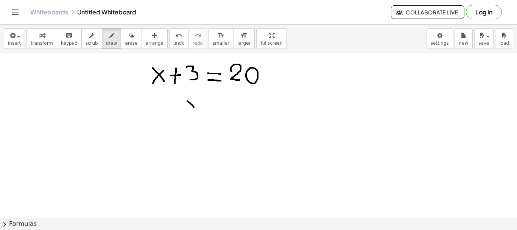
drag, startPoint x: 187, startPoint y: 101, endPoint x: 198, endPoint y: 112, distance: 15.8
drag, startPoint x: 198, startPoint y: 97, endPoint x: 188, endPoint y: 115, distance: 21.0
drag, startPoint x: 206, startPoint y: 102, endPoint x: 216, endPoint y: 102, distance: 9.8
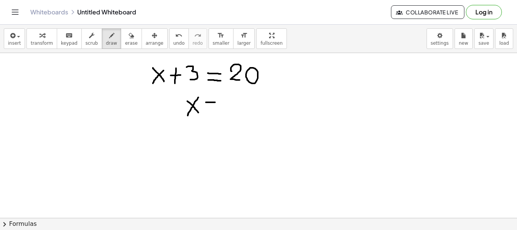
drag, startPoint x: 205, startPoint y: 109, endPoint x: 218, endPoint y: 109, distance: 12.5
drag, startPoint x: 227, startPoint y: 72, endPoint x: 268, endPoint y: 69, distance: 40.6
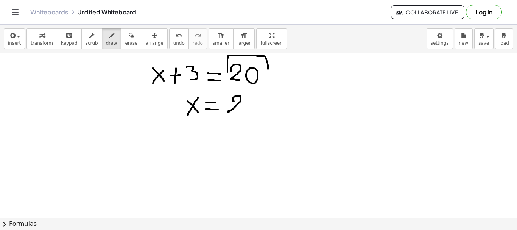
drag, startPoint x: 234, startPoint y: 101, endPoint x: 237, endPoint y: 111, distance: 10.8
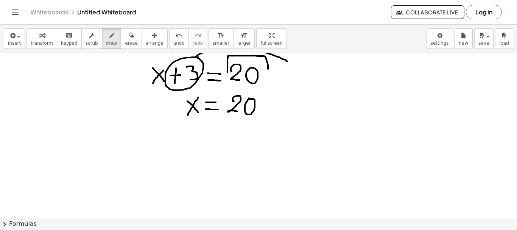
drag, startPoint x: 196, startPoint y: 56, endPoint x: 289, endPoint y: 64, distance: 93.3
drag, startPoint x: 291, startPoint y: 58, endPoint x: 284, endPoint y: 68, distance: 12.3
drag, startPoint x: 265, startPoint y: 109, endPoint x: 276, endPoint y: 109, distance: 10.6
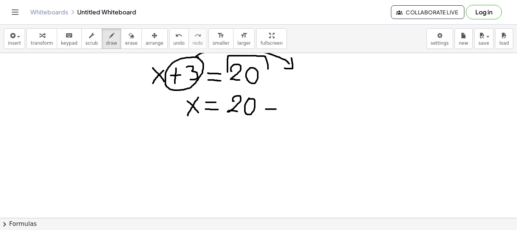
drag, startPoint x: 282, startPoint y: 98, endPoint x: 281, endPoint y: 115, distance: 17.4
drag, startPoint x: 195, startPoint y: 138, endPoint x: 206, endPoint y: 148, distance: 14.4
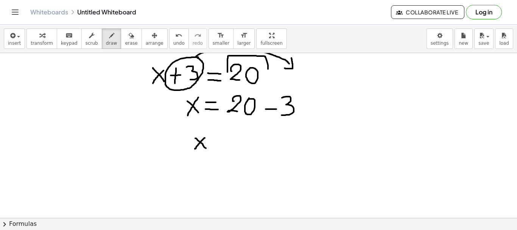
drag, startPoint x: 205, startPoint y: 138, endPoint x: 194, endPoint y: 149, distance: 15.8
drag, startPoint x: 216, startPoint y: 135, endPoint x: 227, endPoint y: 135, distance: 11.0
drag, startPoint x: 217, startPoint y: 139, endPoint x: 227, endPoint y: 139, distance: 10.2
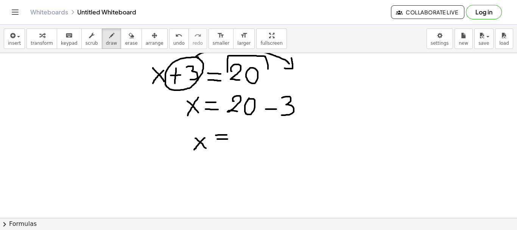
drag, startPoint x: 237, startPoint y: 137, endPoint x: 239, endPoint y: 144, distance: 7.7
drag, startPoint x: 245, startPoint y: 129, endPoint x: 253, endPoint y: 144, distance: 17.8
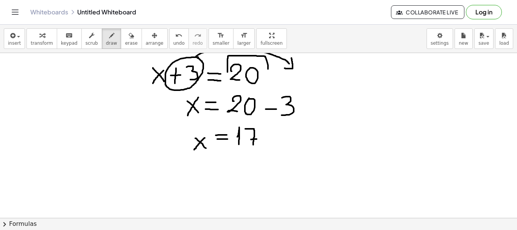
drag, startPoint x: 251, startPoint y: 139, endPoint x: 258, endPoint y: 139, distance: 7.2
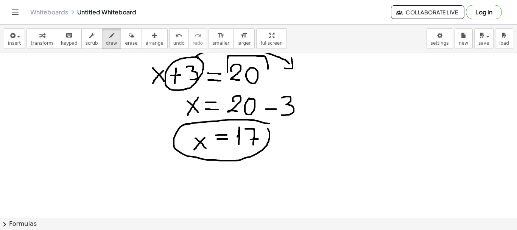
drag, startPoint x: 269, startPoint y: 123, endPoint x: 265, endPoint y: 127, distance: 5.4
drag, startPoint x: 302, startPoint y: 57, endPoint x: 301, endPoint y: 169, distance: 112.3
drag, startPoint x: 320, startPoint y: 67, endPoint x: 330, endPoint y: 77, distance: 14.4
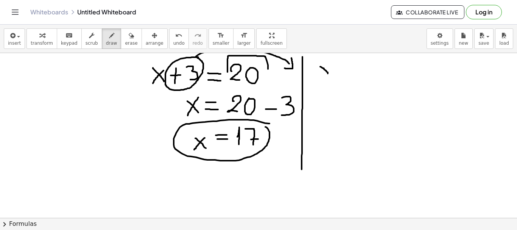
drag, startPoint x: 329, startPoint y: 68, endPoint x: 324, endPoint y: 81, distance: 14.1
drag, startPoint x: 338, startPoint y: 64, endPoint x: 337, endPoint y: 82, distance: 18.2
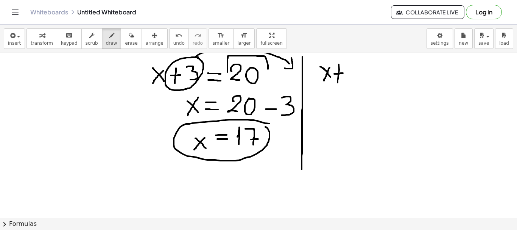
drag, startPoint x: 334, startPoint y: 74, endPoint x: 346, endPoint y: 72, distance: 12.2
drag, startPoint x: 353, startPoint y: 65, endPoint x: 355, endPoint y: 83, distance: 17.9
drag, startPoint x: 371, startPoint y: 69, endPoint x: 380, endPoint y: 69, distance: 8.7
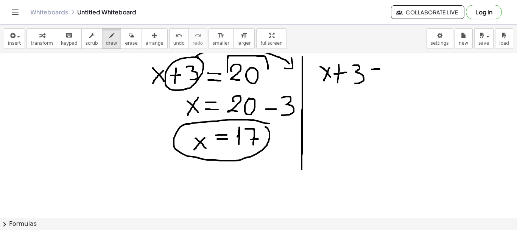
drag, startPoint x: 372, startPoint y: 75, endPoint x: 380, endPoint y: 75, distance: 7.9
drag, startPoint x: 393, startPoint y: 71, endPoint x: 400, endPoint y: 74, distance: 7.6
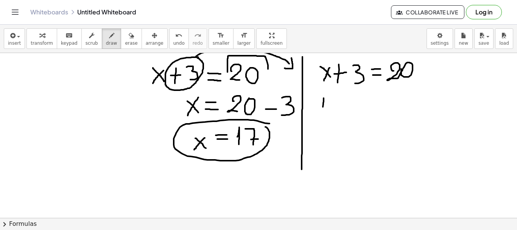
drag, startPoint x: 323, startPoint y: 98, endPoint x: 322, endPoint y: 112, distance: 13.7
drag, startPoint x: 328, startPoint y: 100, endPoint x: 331, endPoint y: 115, distance: 15.1
drag, startPoint x: 329, startPoint y: 110, endPoint x: 336, endPoint y: 110, distance: 7.6
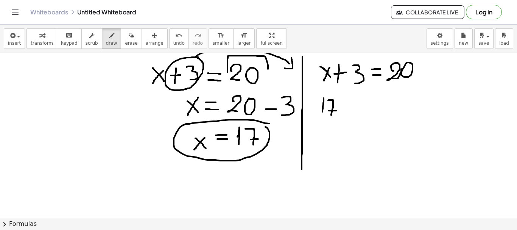
drag, startPoint x: 344, startPoint y: 102, endPoint x: 344, endPoint y: 116, distance: 14.0
drag, startPoint x: 341, startPoint y: 111, endPoint x: 349, endPoint y: 110, distance: 7.6
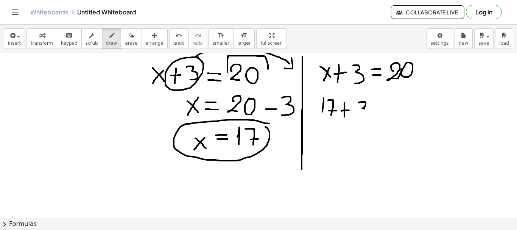
drag, startPoint x: 358, startPoint y: 102, endPoint x: 360, endPoint y: 114, distance: 11.8
drag, startPoint x: 371, startPoint y: 107, endPoint x: 377, endPoint y: 107, distance: 5.7
drag, startPoint x: 369, startPoint y: 113, endPoint x: 381, endPoint y: 113, distance: 11.7
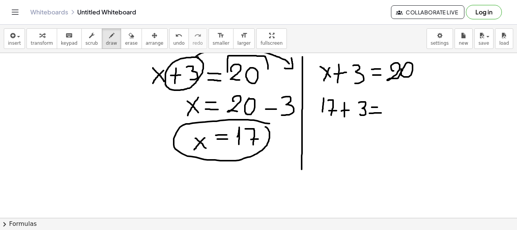
drag, startPoint x: 399, startPoint y: 105, endPoint x: 410, endPoint y: 112, distance: 13.1
drag, startPoint x: 313, startPoint y: 111, endPoint x: 372, endPoint y: 102, distance: 59.3
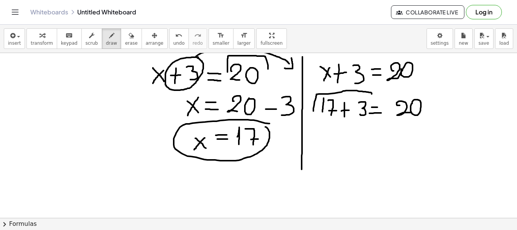
drag, startPoint x: 342, startPoint y: 139, endPoint x: 355, endPoint y: 136, distance: 13.2
drag, startPoint x: 367, startPoint y: 136, endPoint x: 375, endPoint y: 136, distance: 8.3
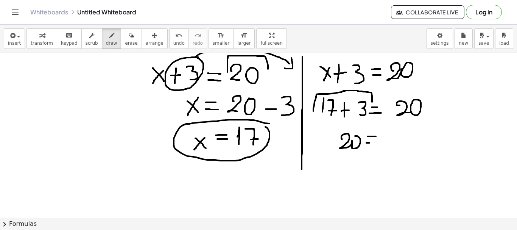
drag, startPoint x: 366, startPoint y: 143, endPoint x: 373, endPoint y: 143, distance: 6.8
drag, startPoint x: 388, startPoint y: 138, endPoint x: 390, endPoint y: 145, distance: 7.3
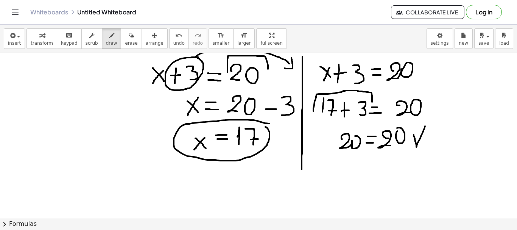
drag, startPoint x: 413, startPoint y: 135, endPoint x: 425, endPoint y: 124, distance: 15.5
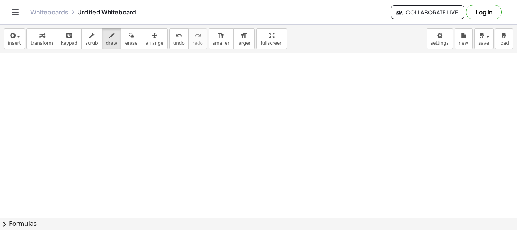
scroll to position [899, 0]
drag, startPoint x: 125, startPoint y: 62, endPoint x: 135, endPoint y: 74, distance: 15.4
drag, startPoint x: 134, startPoint y: 60, endPoint x: 123, endPoint y: 78, distance: 20.6
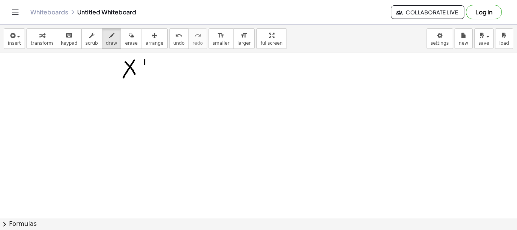
drag, startPoint x: 144, startPoint y: 59, endPoint x: 144, endPoint y: 73, distance: 13.6
drag, startPoint x: 141, startPoint y: 67, endPoint x: 149, endPoint y: 67, distance: 7.9
drag, startPoint x: 165, startPoint y: 58, endPoint x: 162, endPoint y: 74, distance: 15.9
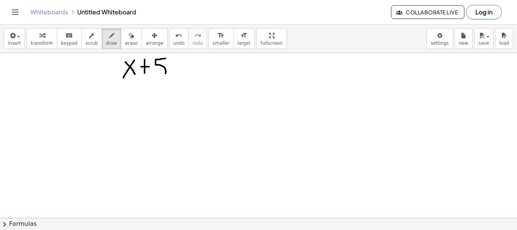
drag, startPoint x: 142, startPoint y: 68, endPoint x: 151, endPoint y: 68, distance: 9.5
drag, startPoint x: 165, startPoint y: 65, endPoint x: 168, endPoint y: 73, distance: 8.6
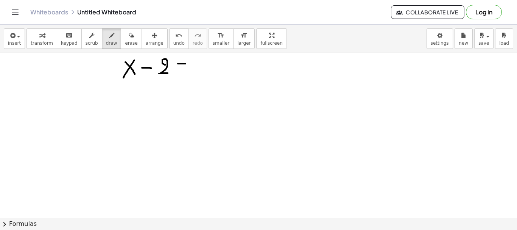
drag, startPoint x: 178, startPoint y: 64, endPoint x: 185, endPoint y: 64, distance: 7.6
drag, startPoint x: 177, startPoint y: 70, endPoint x: 185, endPoint y: 70, distance: 7.6
drag, startPoint x: 196, startPoint y: 61, endPoint x: 194, endPoint y: 70, distance: 9.6
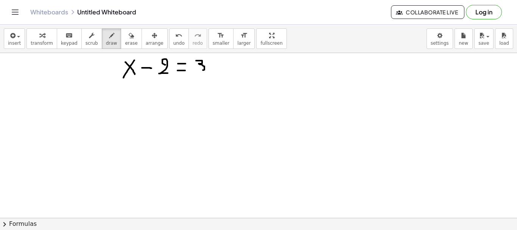
drag, startPoint x: 144, startPoint y: 92, endPoint x: 155, endPoint y: 101, distance: 14.7
drag, startPoint x: 155, startPoint y: 90, endPoint x: 145, endPoint y: 101, distance: 15.0
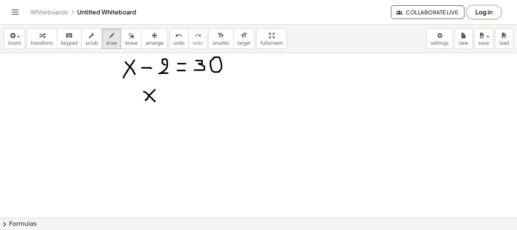
drag, startPoint x: 165, startPoint y: 89, endPoint x: 175, endPoint y: 90, distance: 9.9
drag, startPoint x: 164, startPoint y: 96, endPoint x: 178, endPoint y: 96, distance: 14.0
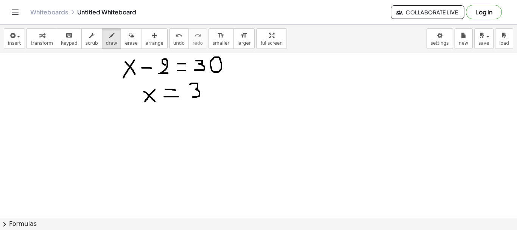
drag, startPoint x: 189, startPoint y: 84, endPoint x: 191, endPoint y: 96, distance: 11.8
drag, startPoint x: 142, startPoint y: 59, endPoint x: 175, endPoint y: 65, distance: 33.0
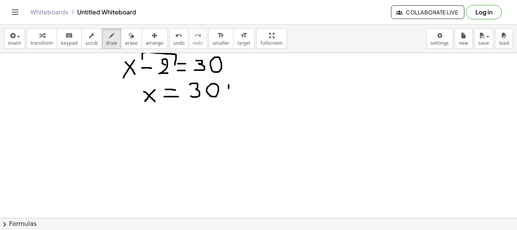
drag, startPoint x: 228, startPoint y: 85, endPoint x: 228, endPoint y: 98, distance: 13.6
drag, startPoint x: 224, startPoint y: 90, endPoint x: 235, endPoint y: 92, distance: 11.1
drag, startPoint x: 248, startPoint y: 89, endPoint x: 256, endPoint y: 99, distance: 12.6
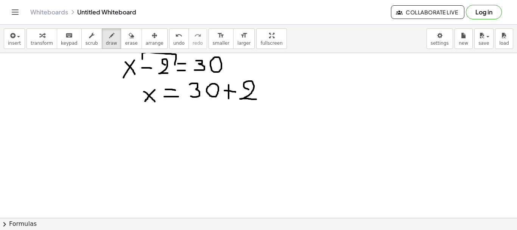
drag, startPoint x: 145, startPoint y: 115, endPoint x: 155, endPoint y: 127, distance: 16.1
drag, startPoint x: 155, startPoint y: 117, endPoint x: 146, endPoint y: 127, distance: 13.1
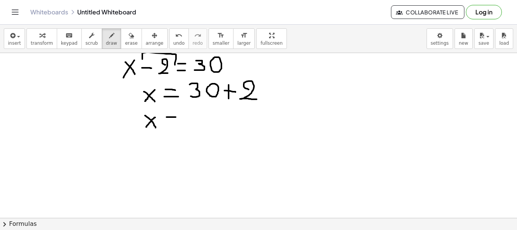
drag, startPoint x: 166, startPoint y: 117, endPoint x: 179, endPoint y: 117, distance: 12.5
drag, startPoint x: 166, startPoint y: 125, endPoint x: 178, endPoint y: 125, distance: 11.7
drag, startPoint x: 194, startPoint y: 115, endPoint x: 196, endPoint y: 132, distance: 17.5
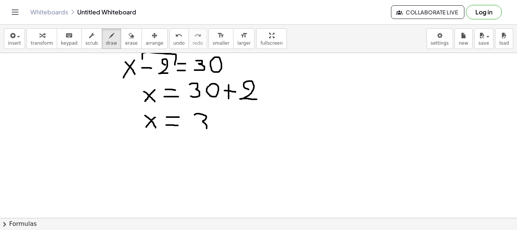
drag, startPoint x: 214, startPoint y: 123, endPoint x: 224, endPoint y: 133, distance: 14.4
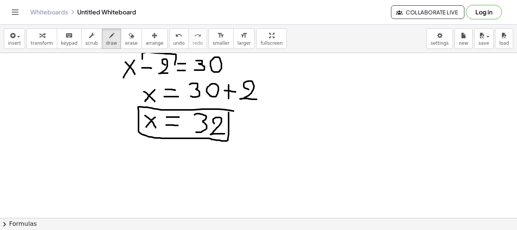
drag, startPoint x: 233, startPoint y: 111, endPoint x: 228, endPoint y: 111, distance: 4.9
drag, startPoint x: 276, startPoint y: 56, endPoint x: 273, endPoint y: 141, distance: 84.4
drag, startPoint x: 292, startPoint y: 61, endPoint x: 301, endPoint y: 72, distance: 13.8
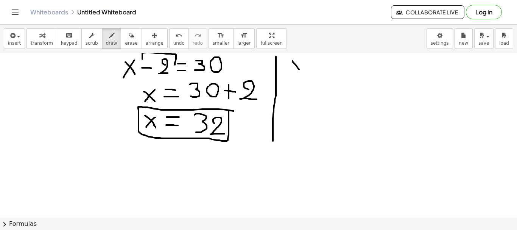
drag, startPoint x: 301, startPoint y: 59, endPoint x: 288, endPoint y: 74, distance: 19.8
drag, startPoint x: 307, startPoint y: 67, endPoint x: 317, endPoint y: 65, distance: 9.9
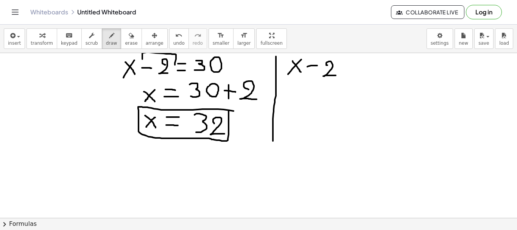
drag, startPoint x: 327, startPoint y: 65, endPoint x: 337, endPoint y: 75, distance: 14.2
drag, startPoint x: 346, startPoint y: 66, endPoint x: 356, endPoint y: 67, distance: 10.2
drag, startPoint x: 344, startPoint y: 73, endPoint x: 366, endPoint y: 72, distance: 22.0
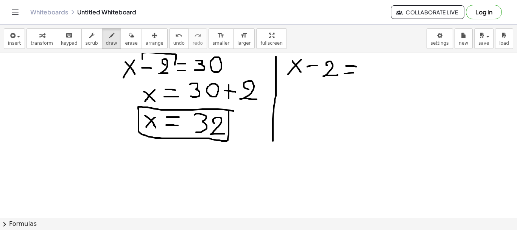
drag, startPoint x: 369, startPoint y: 61, endPoint x: 370, endPoint y: 73, distance: 12.2
drag, startPoint x: 385, startPoint y: 62, endPoint x: 396, endPoint y: 64, distance: 10.3
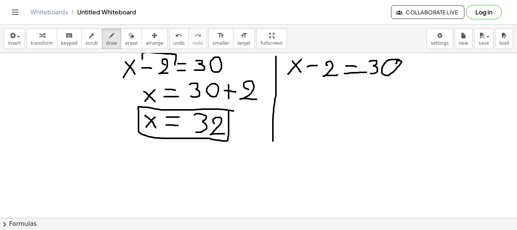
drag, startPoint x: 386, startPoint y: 61, endPoint x: 400, endPoint y: 61, distance: 14.4
drag, startPoint x: 288, startPoint y: 93, endPoint x: 289, endPoint y: 110, distance: 16.3
drag, startPoint x: 309, startPoint y: 99, endPoint x: 312, endPoint y: 109, distance: 10.2
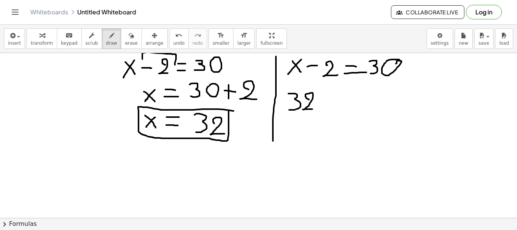
drag, startPoint x: 317, startPoint y: 99, endPoint x: 323, endPoint y: 99, distance: 6.4
drag, startPoint x: 331, startPoint y: 99, endPoint x: 336, endPoint y: 107, distance: 9.5
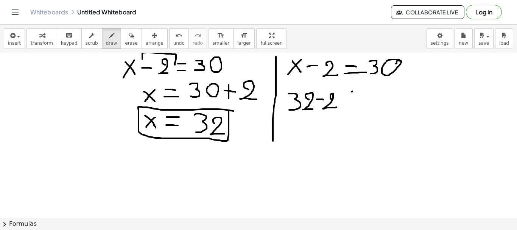
drag, startPoint x: 351, startPoint y: 92, endPoint x: 356, endPoint y: 91, distance: 4.9
drag, startPoint x: 351, startPoint y: 96, endPoint x: 357, endPoint y: 96, distance: 6.1
drag, startPoint x: 373, startPoint y: 90, endPoint x: 368, endPoint y: 104, distance: 14.8
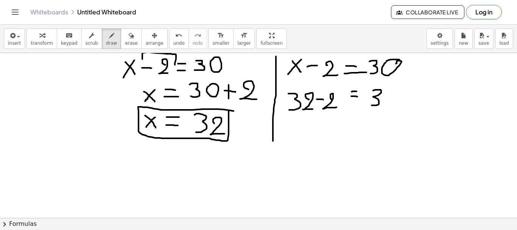
drag, startPoint x: 324, startPoint y: 124, endPoint x: 326, endPoint y: 136, distance: 11.9
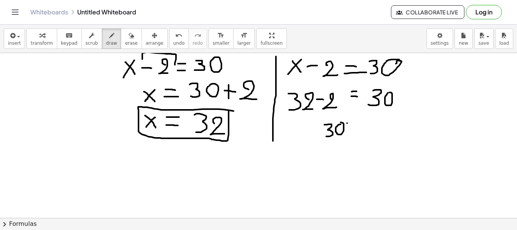
drag, startPoint x: 347, startPoint y: 123, endPoint x: 352, endPoint y: 123, distance: 4.9
drag, startPoint x: 346, startPoint y: 128, endPoint x: 352, endPoint y: 128, distance: 5.3
drag, startPoint x: 362, startPoint y: 120, endPoint x: 359, endPoint y: 134, distance: 14.0
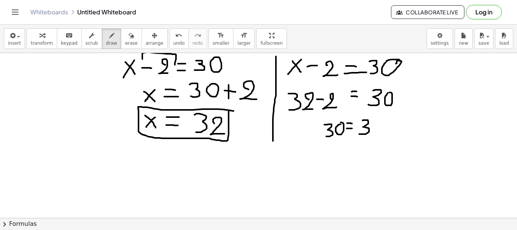
drag, startPoint x: 390, startPoint y: 126, endPoint x: 407, endPoint y: 104, distance: 27.8
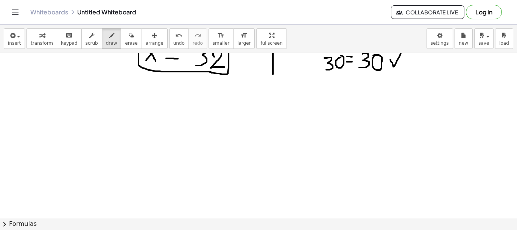
scroll to position [987, 0]
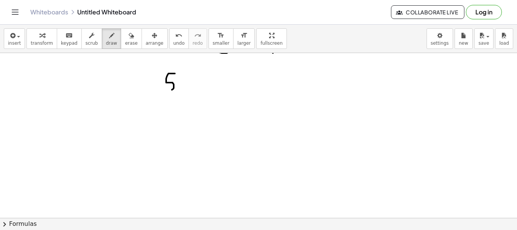
drag, startPoint x: 175, startPoint y: 73, endPoint x: 164, endPoint y: 90, distance: 19.8
drag, startPoint x: 184, startPoint y: 74, endPoint x: 196, endPoint y: 86, distance: 16.8
drag, startPoint x: 196, startPoint y: 72, endPoint x: 186, endPoint y: 88, distance: 18.7
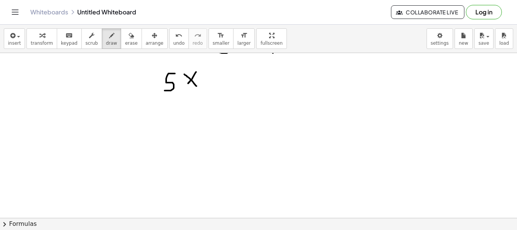
drag, startPoint x: 206, startPoint y: 76, endPoint x: 219, endPoint y: 76, distance: 12.5
drag, startPoint x: 206, startPoint y: 83, endPoint x: 219, endPoint y: 83, distance: 12.5
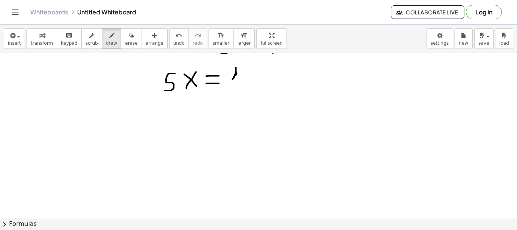
drag, startPoint x: 232, startPoint y: 79, endPoint x: 237, endPoint y: 85, distance: 8.0
drag, startPoint x: 158, startPoint y: 70, endPoint x: 181, endPoint y: 67, distance: 22.8
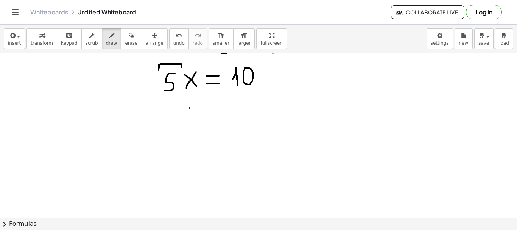
drag, startPoint x: 189, startPoint y: 108, endPoint x: 202, endPoint y: 121, distance: 17.7
drag, startPoint x: 199, startPoint y: 104, endPoint x: 190, endPoint y: 124, distance: 21.8
drag, startPoint x: 214, startPoint y: 107, endPoint x: 223, endPoint y: 107, distance: 9.5
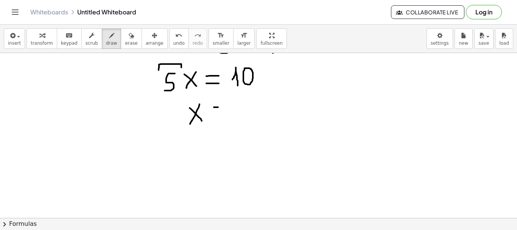
drag, startPoint x: 213, startPoint y: 116, endPoint x: 222, endPoint y: 115, distance: 8.7
drag, startPoint x: 233, startPoint y: 111, endPoint x: 238, endPoint y: 114, distance: 5.5
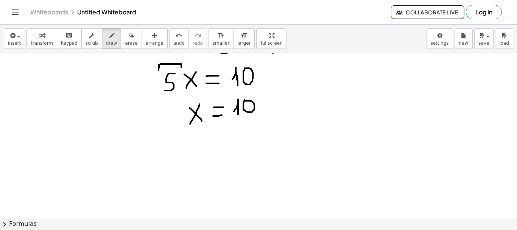
drag, startPoint x: 234, startPoint y: 121, endPoint x: 261, endPoint y: 120, distance: 27.3
drag, startPoint x: 252, startPoint y: 125, endPoint x: 242, endPoint y: 143, distance: 20.3
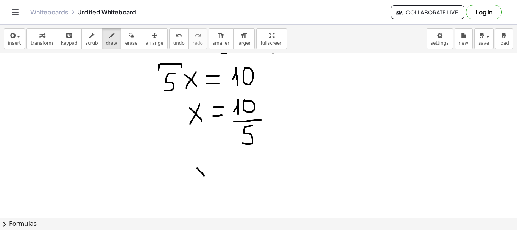
drag, startPoint x: 197, startPoint y: 168, endPoint x: 206, endPoint y: 178, distance: 13.4
drag, startPoint x: 206, startPoint y: 167, endPoint x: 195, endPoint y: 177, distance: 15.0
drag, startPoint x: 210, startPoint y: 169, endPoint x: 220, endPoint y: 171, distance: 10.0
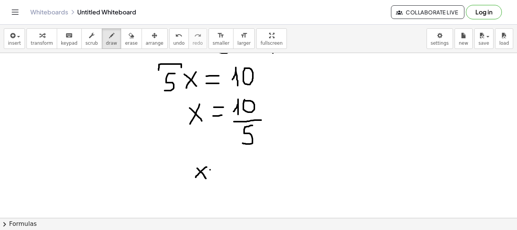
drag, startPoint x: 211, startPoint y: 177, endPoint x: 220, endPoint y: 176, distance: 9.1
drag, startPoint x: 240, startPoint y: 170, endPoint x: 245, endPoint y: 181, distance: 12.2
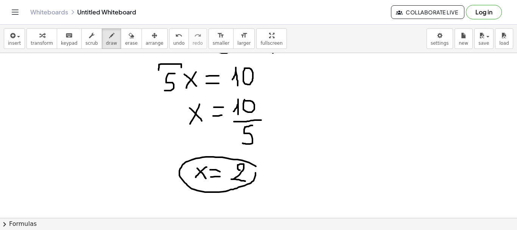
drag, startPoint x: 256, startPoint y: 166, endPoint x: 250, endPoint y: 167, distance: 5.3
drag, startPoint x: 283, startPoint y: 60, endPoint x: 278, endPoint y: 192, distance: 132.5
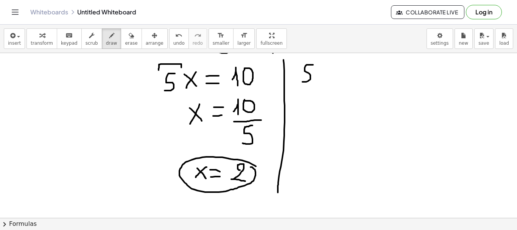
drag, startPoint x: 313, startPoint y: 65, endPoint x: 302, endPoint y: 82, distance: 20.2
drag, startPoint x: 323, startPoint y: 66, endPoint x: 333, endPoint y: 81, distance: 17.8
drag, startPoint x: 333, startPoint y: 70, endPoint x: 319, endPoint y: 86, distance: 21.5
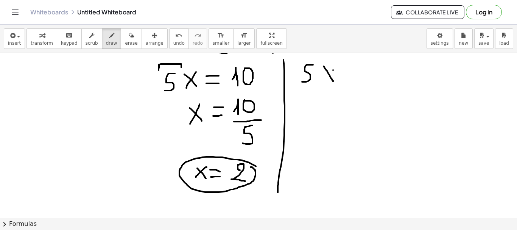
drag, startPoint x: 343, startPoint y: 70, endPoint x: 350, endPoint y: 70, distance: 7.2
drag, startPoint x: 341, startPoint y: 77, endPoint x: 350, endPoint y: 76, distance: 8.8
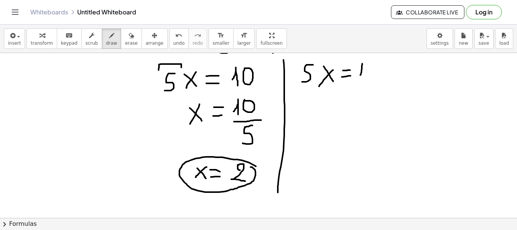
drag, startPoint x: 360, startPoint y: 75, endPoint x: 362, endPoint y: 81, distance: 6.5
drag, startPoint x: 312, startPoint y: 101, endPoint x: 306, endPoint y: 113, distance: 14.0
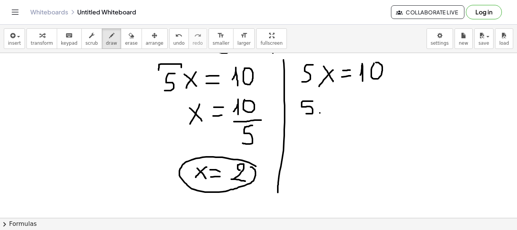
drag, startPoint x: 330, startPoint y: 107, endPoint x: 338, endPoint y: 115, distance: 11.5
drag, startPoint x: 348, startPoint y: 102, endPoint x: 354, endPoint y: 102, distance: 6.1
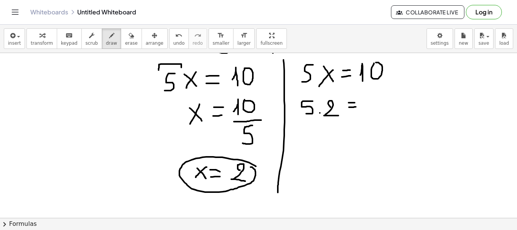
drag, startPoint x: 349, startPoint y: 107, endPoint x: 360, endPoint y: 107, distance: 11.7
drag, startPoint x: 373, startPoint y: 106, endPoint x: 374, endPoint y: 112, distance: 6.5
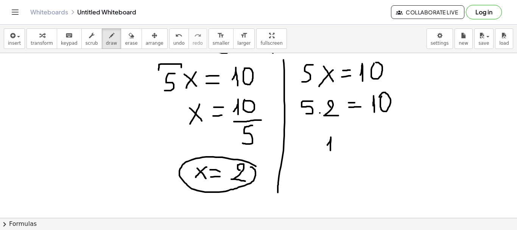
drag, startPoint x: 327, startPoint y: 145, endPoint x: 330, endPoint y: 154, distance: 9.9
drag, startPoint x: 340, startPoint y: 134, endPoint x: 341, endPoint y: 130, distance: 3.8
drag, startPoint x: 351, startPoint y: 130, endPoint x: 360, endPoint y: 132, distance: 9.2
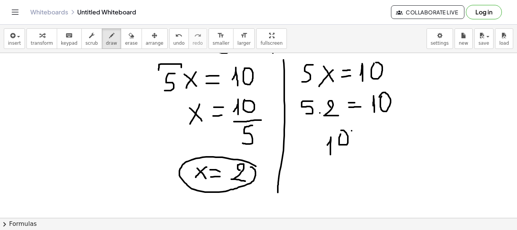
drag, startPoint x: 352, startPoint y: 138, endPoint x: 360, endPoint y: 138, distance: 7.9
drag, startPoint x: 366, startPoint y: 137, endPoint x: 370, endPoint y: 144, distance: 8.5
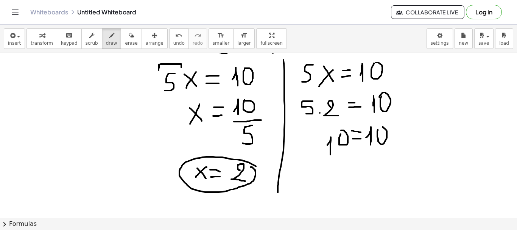
drag, startPoint x: 394, startPoint y: 136, endPoint x: 414, endPoint y: 112, distance: 31.7
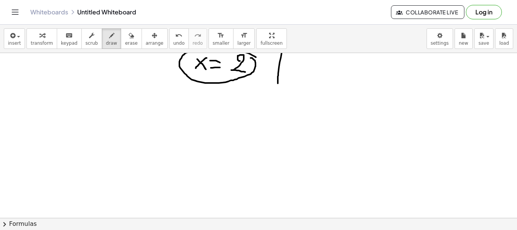
scroll to position [1106, 0]
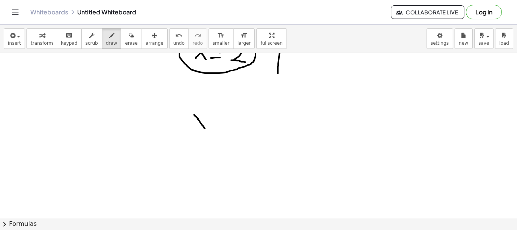
drag, startPoint x: 194, startPoint y: 115, endPoint x: 205, endPoint y: 129, distance: 17.5
drag, startPoint x: 205, startPoint y: 114, endPoint x: 194, endPoint y: 126, distance: 15.8
drag, startPoint x: 185, startPoint y: 134, endPoint x: 217, endPoint y: 133, distance: 32.5
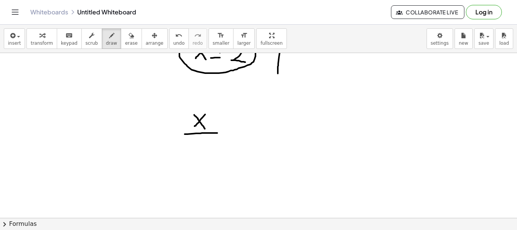
drag, startPoint x: 204, startPoint y: 143, endPoint x: 191, endPoint y: 157, distance: 19.0
drag, startPoint x: 223, startPoint y: 128, endPoint x: 235, endPoint y: 129, distance: 12.5
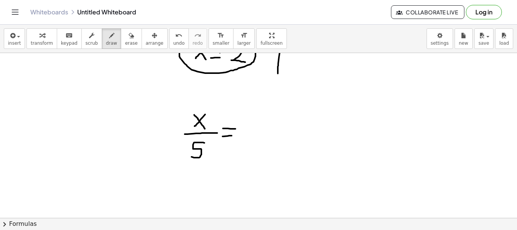
drag, startPoint x: 222, startPoint y: 136, endPoint x: 237, endPoint y: 135, distance: 14.4
drag, startPoint x: 256, startPoint y: 116, endPoint x: 247, endPoint y: 130, distance: 17.0
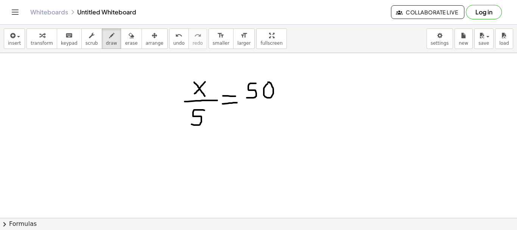
scroll to position [1151, 0]
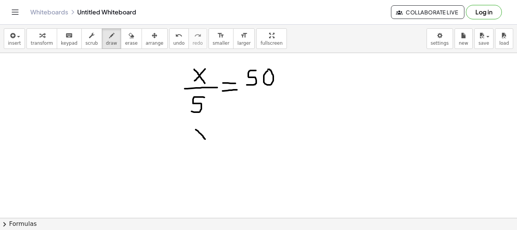
drag, startPoint x: 195, startPoint y: 129, endPoint x: 206, endPoint y: 140, distance: 15.2
drag, startPoint x: 206, startPoint y: 124, endPoint x: 196, endPoint y: 144, distance: 22.0
drag, startPoint x: 220, startPoint y: 126, endPoint x: 231, endPoint y: 126, distance: 11.0
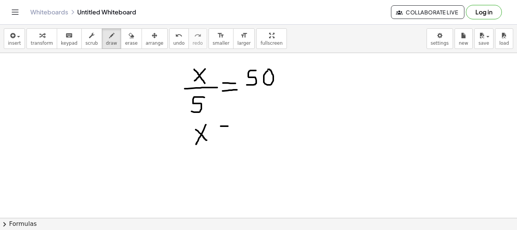
drag, startPoint x: 219, startPoint y: 133, endPoint x: 231, endPoint y: 132, distance: 11.7
drag, startPoint x: 254, startPoint y: 117, endPoint x: 248, endPoint y: 133, distance: 17.5
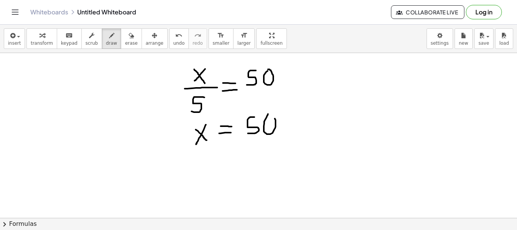
drag, startPoint x: 292, startPoint y: 109, endPoint x: 288, endPoint y: 132, distance: 23.4
drag, startPoint x: 302, startPoint y: 115, endPoint x: 295, endPoint y: 130, distance: 15.9
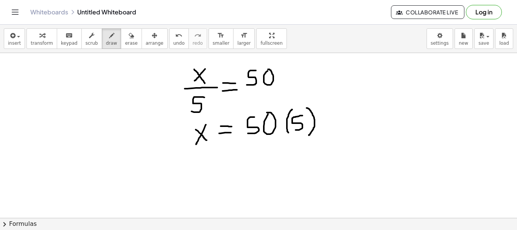
drag, startPoint x: 306, startPoint y: 108, endPoint x: 308, endPoint y: 135, distance: 27.3
drag, startPoint x: 196, startPoint y: 158, endPoint x: 207, endPoint y: 169, distance: 15.5
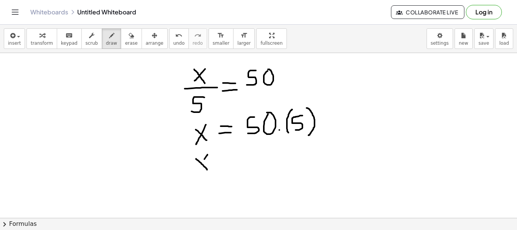
drag, startPoint x: 207, startPoint y: 154, endPoint x: 195, endPoint y: 172, distance: 21.3
drag, startPoint x: 219, startPoint y: 157, endPoint x: 231, endPoint y: 155, distance: 11.8
drag, startPoint x: 219, startPoint y: 163, endPoint x: 234, endPoint y: 164, distance: 15.1
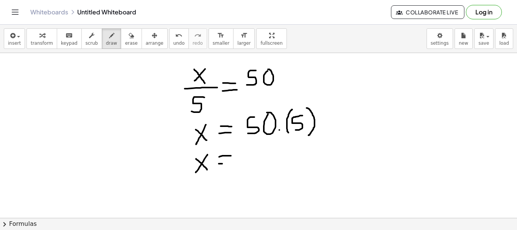
drag, startPoint x: 257, startPoint y: 157, endPoint x: 264, endPoint y: 164, distance: 9.9
drag, startPoint x: 275, startPoint y: 149, endPoint x: 269, endPoint y: 164, distance: 16.2
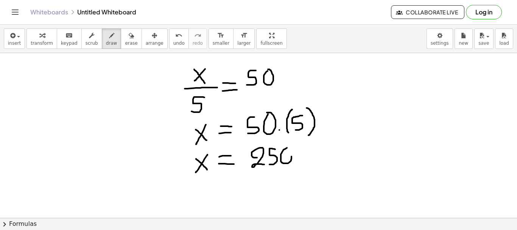
drag, startPoint x: 329, startPoint y: 58, endPoint x: 328, endPoint y: 189, distance: 131.2
drag, startPoint x: 349, startPoint y: 58, endPoint x: 360, endPoint y: 74, distance: 18.8
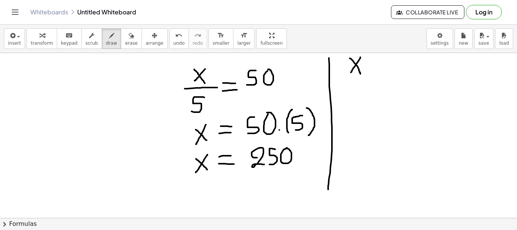
drag, startPoint x: 360, startPoint y: 57, endPoint x: 350, endPoint y: 73, distance: 18.4
drag, startPoint x: 344, startPoint y: 76, endPoint x: 367, endPoint y: 73, distance: 22.6
drag, startPoint x: 360, startPoint y: 81, endPoint x: 352, endPoint y: 95, distance: 15.7
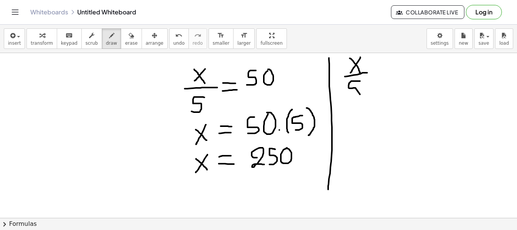
drag, startPoint x: 375, startPoint y: 69, endPoint x: 382, endPoint y: 67, distance: 7.3
drag, startPoint x: 373, startPoint y: 74, endPoint x: 380, endPoint y: 73, distance: 7.1
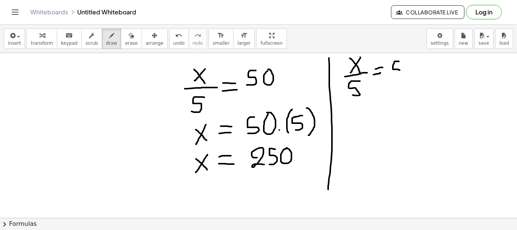
drag, startPoint x: 399, startPoint y: 61, endPoint x: 394, endPoint y: 77, distance: 16.3
drag, startPoint x: 408, startPoint y: 64, endPoint x: 406, endPoint y: 59, distance: 4.6
drag, startPoint x: 349, startPoint y: 123, endPoint x: 352, endPoint y: 129, distance: 6.8
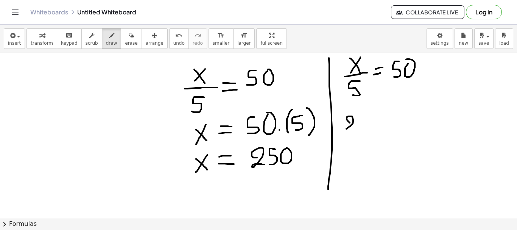
drag, startPoint x: 365, startPoint y: 114, endPoint x: 363, endPoint y: 129, distance: 14.5
drag, startPoint x: 370, startPoint y: 113, endPoint x: 370, endPoint y: 109, distance: 3.8
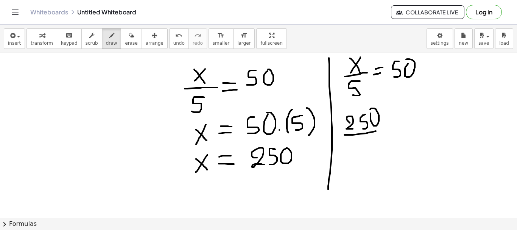
drag, startPoint x: 344, startPoint y: 135, endPoint x: 382, endPoint y: 130, distance: 37.7
drag, startPoint x: 368, startPoint y: 140, endPoint x: 362, endPoint y: 155, distance: 15.4
drag, startPoint x: 391, startPoint y: 121, endPoint x: 396, endPoint y: 121, distance: 5.3
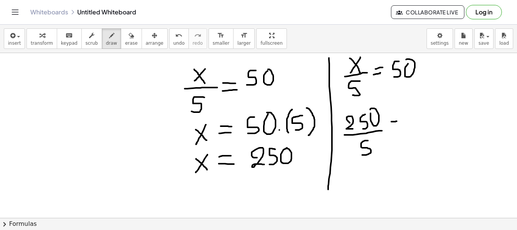
drag, startPoint x: 389, startPoint y: 127, endPoint x: 395, endPoint y: 127, distance: 5.3
drag, startPoint x: 409, startPoint y: 107, endPoint x: 402, endPoint y: 121, distance: 15.2
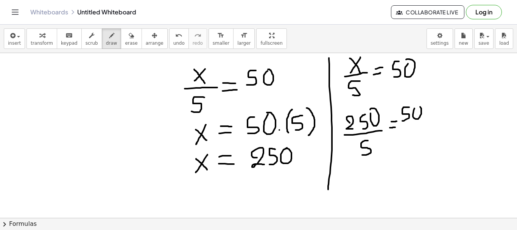
drag, startPoint x: 367, startPoint y: 169, endPoint x: 358, endPoint y: 184, distance: 17.1
drag, startPoint x: 386, startPoint y: 175, endPoint x: 394, endPoint y: 174, distance: 7.6
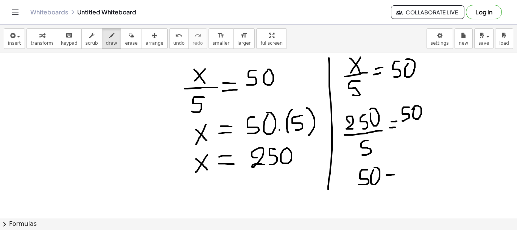
drag, startPoint x: 392, startPoint y: 181, endPoint x: 386, endPoint y: 181, distance: 6.1
drag, startPoint x: 412, startPoint y: 163, endPoint x: 403, endPoint y: 178, distance: 18.0
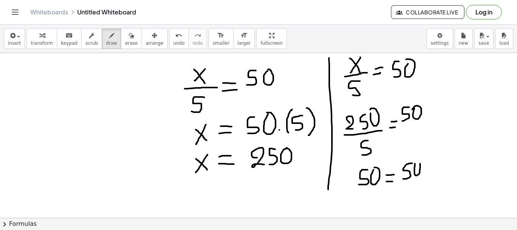
drag, startPoint x: 434, startPoint y: 166, endPoint x: 447, endPoint y: 157, distance: 15.1
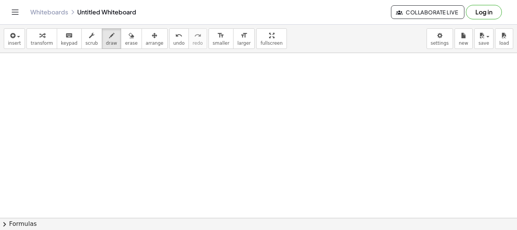
scroll to position [1292, 0]
drag, startPoint x: 155, startPoint y: 70, endPoint x: 166, endPoint y: 82, distance: 16.1
drag, startPoint x: 166, startPoint y: 69, endPoint x: 157, endPoint y: 84, distance: 16.9
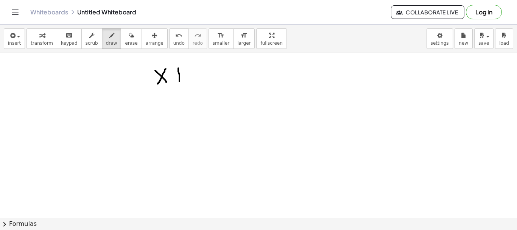
drag, startPoint x: 178, startPoint y: 68, endPoint x: 179, endPoint y: 82, distance: 14.4
drag, startPoint x: 173, startPoint y: 76, endPoint x: 183, endPoint y: 76, distance: 10.2
drag, startPoint x: 191, startPoint y: 73, endPoint x: 194, endPoint y: 79, distance: 6.8
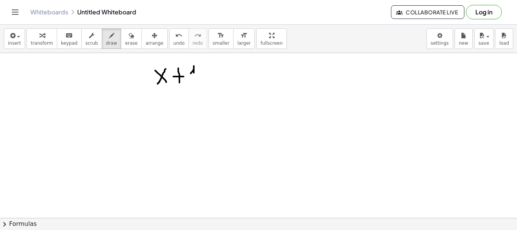
drag, startPoint x: 218, startPoint y: 70, endPoint x: 231, endPoint y: 71, distance: 12.9
drag, startPoint x: 220, startPoint y: 77, endPoint x: 230, endPoint y: 76, distance: 10.7
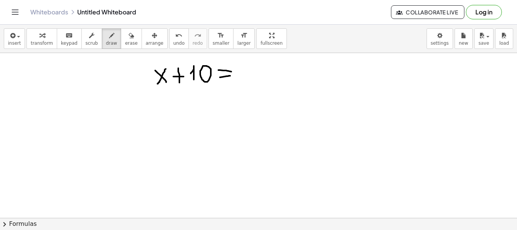
drag, startPoint x: 242, startPoint y: 73, endPoint x: 250, endPoint y: 70, distance: 8.9
drag, startPoint x: 264, startPoint y: 74, endPoint x: 276, endPoint y: 74, distance: 11.3
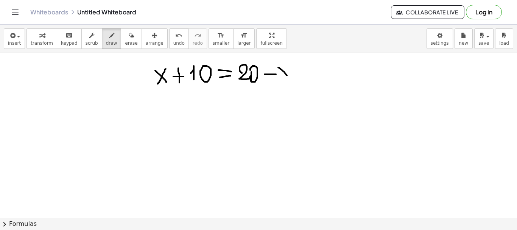
drag, startPoint x: 278, startPoint y: 67, endPoint x: 290, endPoint y: 79, distance: 17.1
drag, startPoint x: 290, startPoint y: 66, endPoint x: 281, endPoint y: 81, distance: 18.0
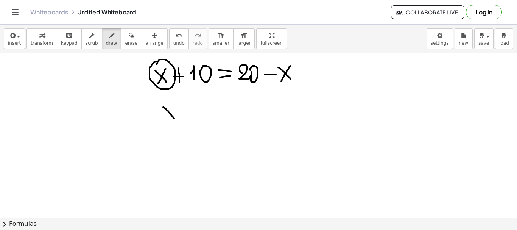
drag, startPoint x: 163, startPoint y: 107, endPoint x: 175, endPoint y: 119, distance: 17.1
drag, startPoint x: 174, startPoint y: 104, endPoint x: 166, endPoint y: 123, distance: 20.7
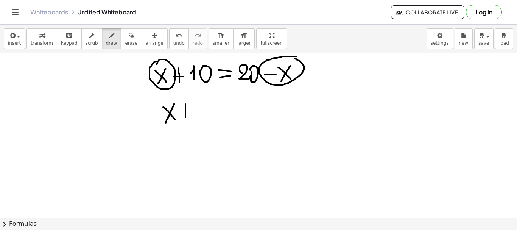
drag, startPoint x: 185, startPoint y: 104, endPoint x: 185, endPoint y: 120, distance: 15.9
drag, startPoint x: 180, startPoint y: 112, endPoint x: 192, endPoint y: 112, distance: 12.5
drag, startPoint x: 195, startPoint y: 103, endPoint x: 206, endPoint y: 118, distance: 18.9
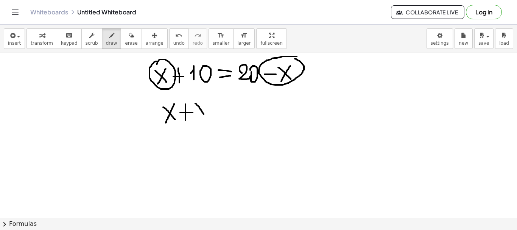
drag, startPoint x: 205, startPoint y: 102, endPoint x: 197, endPoint y: 120, distance: 19.5
drag, startPoint x: 214, startPoint y: 107, endPoint x: 224, endPoint y: 107, distance: 9.5
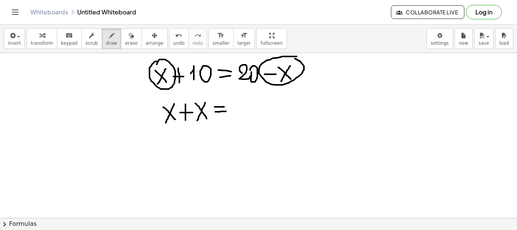
drag, startPoint x: 215, startPoint y: 112, endPoint x: 227, endPoint y: 111, distance: 11.4
drag, startPoint x: 238, startPoint y: 107, endPoint x: 244, endPoint y: 113, distance: 8.3
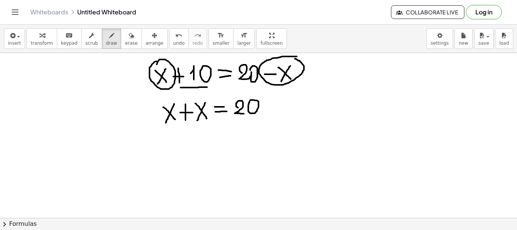
drag, startPoint x: 180, startPoint y: 87, endPoint x: 209, endPoint y: 87, distance: 28.4
drag, startPoint x: 267, startPoint y: 106, endPoint x: 277, endPoint y: 106, distance: 9.8
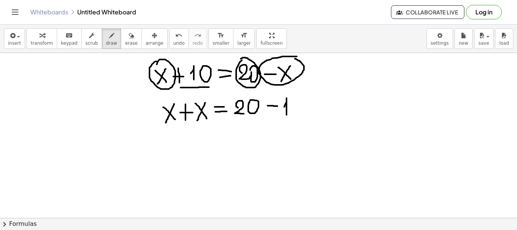
drag, startPoint x: 284, startPoint y: 107, endPoint x: 286, endPoint y: 115, distance: 8.6
drag, startPoint x: 194, startPoint y: 142, endPoint x: 199, endPoint y: 153, distance: 11.9
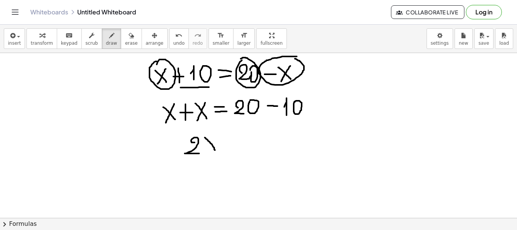
drag, startPoint x: 205, startPoint y: 137, endPoint x: 215, endPoint y: 150, distance: 16.1
drag, startPoint x: 215, startPoint y: 137, endPoint x: 204, endPoint y: 152, distance: 18.7
drag, startPoint x: 163, startPoint y: 126, endPoint x: 174, endPoint y: 126, distance: 11.0
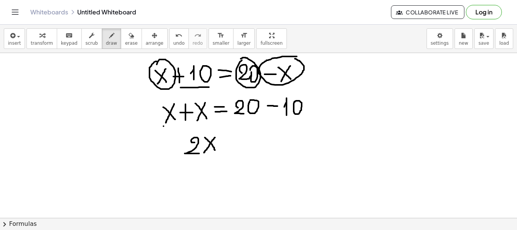
drag, startPoint x: 199, startPoint y: 124, endPoint x: 211, endPoint y: 124, distance: 12.1
drag, startPoint x: 226, startPoint y: 136, endPoint x: 234, endPoint y: 136, distance: 8.3
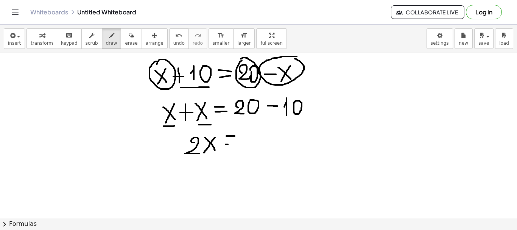
drag, startPoint x: 225, startPoint y: 144, endPoint x: 236, endPoint y: 144, distance: 11.0
drag, startPoint x: 247, startPoint y: 141, endPoint x: 254, endPoint y: 146, distance: 8.4
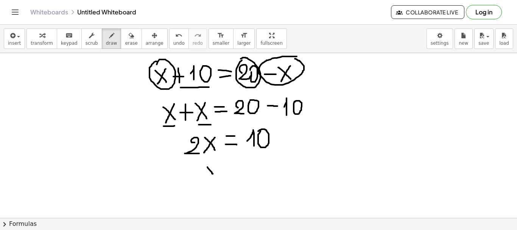
drag, startPoint x: 207, startPoint y: 167, endPoint x: 217, endPoint y: 180, distance: 16.4
drag, startPoint x: 219, startPoint y: 164, endPoint x: 206, endPoint y: 180, distance: 20.0
drag, startPoint x: 225, startPoint y: 169, endPoint x: 236, endPoint y: 168, distance: 10.3
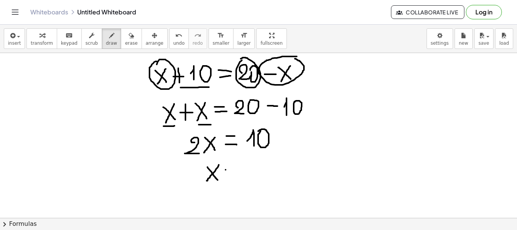
drag, startPoint x: 227, startPoint y: 177, endPoint x: 239, endPoint y: 176, distance: 11.7
drag, startPoint x: 251, startPoint y: 169, endPoint x: 254, endPoint y: 175, distance: 6.8
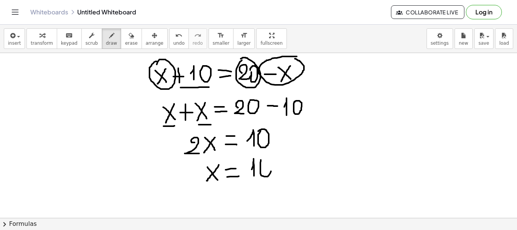
drag, startPoint x: 249, startPoint y: 180, endPoint x: 273, endPoint y: 180, distance: 23.8
drag, startPoint x: 261, startPoint y: 188, endPoint x: 253, endPoint y: 201, distance: 15.3
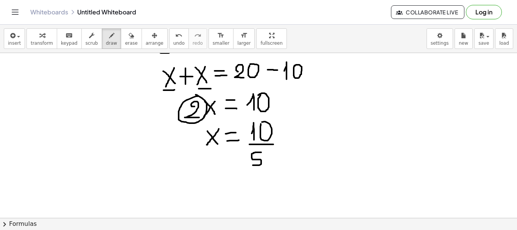
scroll to position [1331, 0]
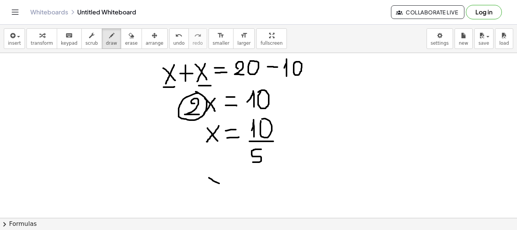
drag, startPoint x: 209, startPoint y: 177, endPoint x: 225, endPoint y: 188, distance: 19.5
drag, startPoint x: 223, startPoint y: 175, endPoint x: 214, endPoint y: 189, distance: 16.6
drag, startPoint x: 232, startPoint y: 181, endPoint x: 242, endPoint y: 180, distance: 10.6
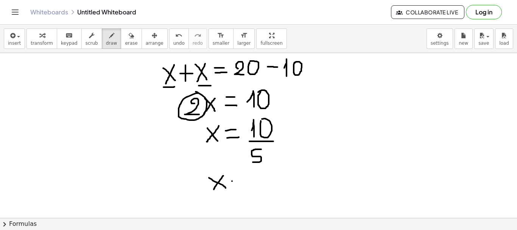
drag, startPoint x: 231, startPoint y: 189, endPoint x: 239, endPoint y: 189, distance: 8.3
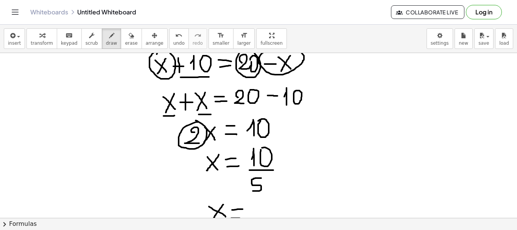
scroll to position [1306, 0]
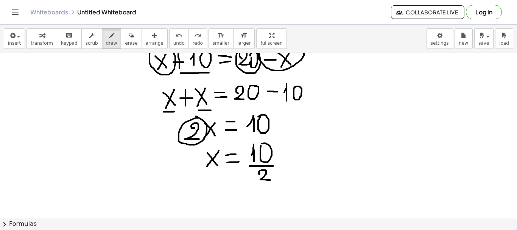
drag, startPoint x: 259, startPoint y: 174, endPoint x: 270, endPoint y: 180, distance: 12.7
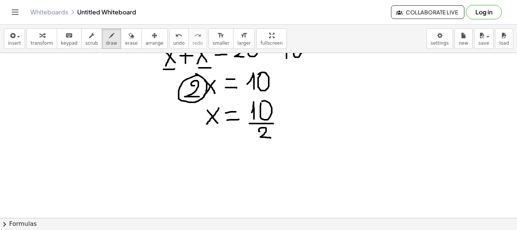
scroll to position [1352, 0]
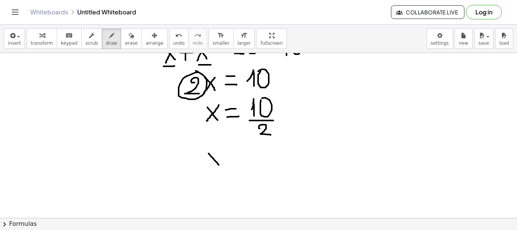
drag, startPoint x: 208, startPoint y: 153, endPoint x: 219, endPoint y: 166, distance: 16.4
drag, startPoint x: 219, startPoint y: 155, endPoint x: 208, endPoint y: 166, distance: 15.5
drag, startPoint x: 230, startPoint y: 158, endPoint x: 237, endPoint y: 157, distance: 7.3
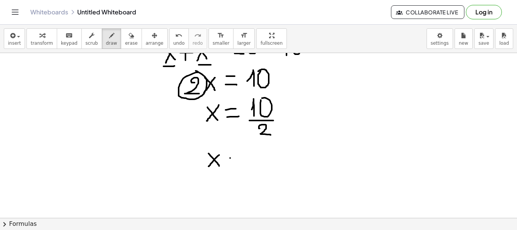
drag, startPoint x: 260, startPoint y: 150, endPoint x: 247, endPoint y: 164, distance: 19.6
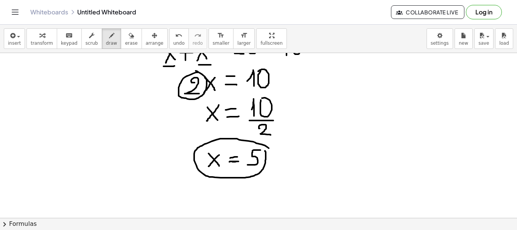
drag, startPoint x: 268, startPoint y: 148, endPoint x: 262, endPoint y: 147, distance: 6.5
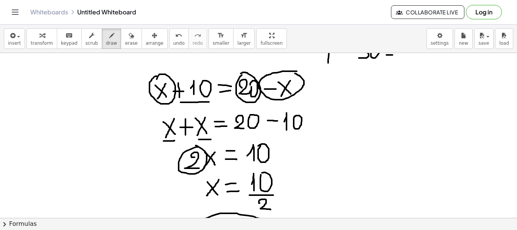
scroll to position [1286, 0]
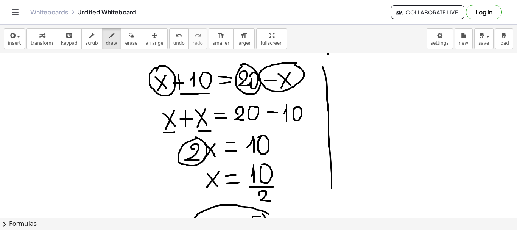
drag, startPoint x: 323, startPoint y: 67, endPoint x: 331, endPoint y: 195, distance: 128.5
drag, startPoint x: 337, startPoint y: 69, endPoint x: 346, endPoint y: 78, distance: 12.8
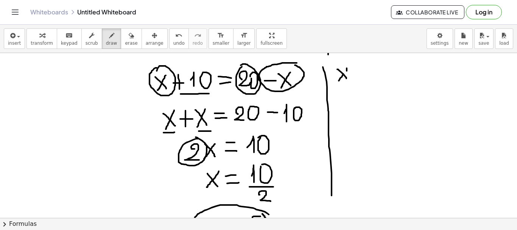
drag, startPoint x: 338, startPoint y: 81, endPoint x: 345, endPoint y: 69, distance: 13.0
drag, startPoint x: 355, startPoint y: 68, endPoint x: 354, endPoint y: 79, distance: 11.0
drag, startPoint x: 352, startPoint y: 73, endPoint x: 359, endPoint y: 73, distance: 6.4
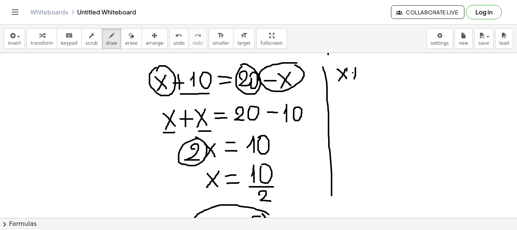
drag, startPoint x: 366, startPoint y: 67, endPoint x: 366, endPoint y: 82, distance: 15.1
drag, startPoint x: 392, startPoint y: 73, endPoint x: 399, endPoint y: 73, distance: 7.6
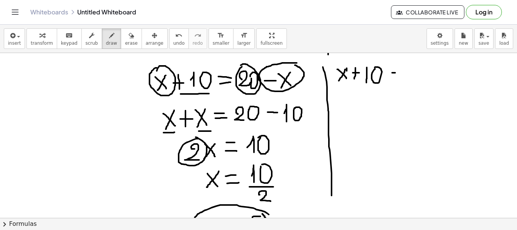
drag, startPoint x: 392, startPoint y: 78, endPoint x: 400, endPoint y: 77, distance: 7.9
drag, startPoint x: 413, startPoint y: 73, endPoint x: 423, endPoint y: 70, distance: 10.9
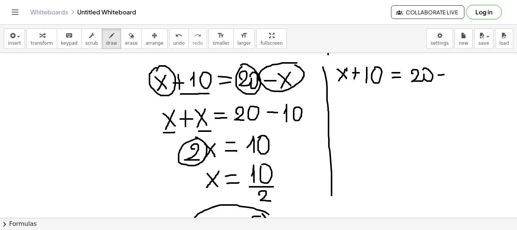
drag, startPoint x: 438, startPoint y: 75, endPoint x: 444, endPoint y: 74, distance: 6.4
drag, startPoint x: 450, startPoint y: 68, endPoint x: 458, endPoint y: 77, distance: 11.8
drag, startPoint x: 458, startPoint y: 67, endPoint x: 451, endPoint y: 81, distance: 15.7
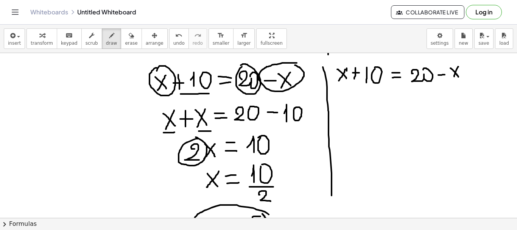
drag, startPoint x: 350, startPoint y: 93, endPoint x: 342, endPoint y: 107, distance: 15.9
drag, startPoint x: 362, startPoint y: 90, endPoint x: 363, endPoint y: 106, distance: 15.2
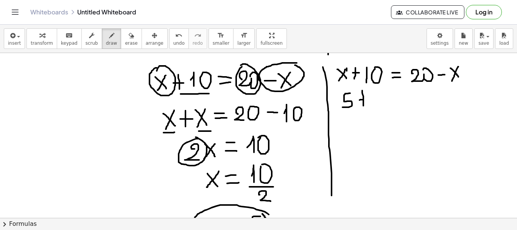
drag, startPoint x: 359, startPoint y: 100, endPoint x: 367, endPoint y: 99, distance: 7.9
drag, startPoint x: 379, startPoint y: 95, endPoint x: 389, endPoint y: 96, distance: 11.0
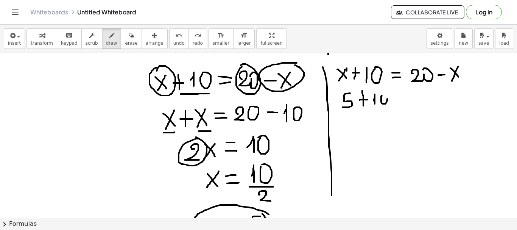
drag, startPoint x: 397, startPoint y: 93, endPoint x: 405, endPoint y: 94, distance: 7.9
drag, startPoint x: 397, startPoint y: 98, endPoint x: 408, endPoint y: 98, distance: 11.0
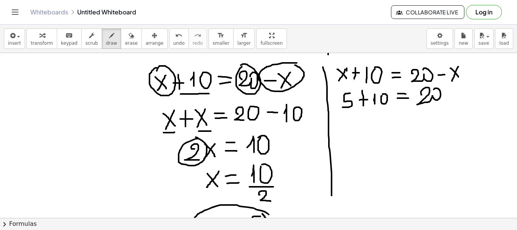
drag, startPoint x: 421, startPoint y: 95, endPoint x: 433, endPoint y: 91, distance: 12.3
drag, startPoint x: 448, startPoint y: 96, endPoint x: 454, endPoint y: 96, distance: 5.7
drag, startPoint x: 459, startPoint y: 87, endPoint x: 469, endPoint y: 98, distance: 14.2
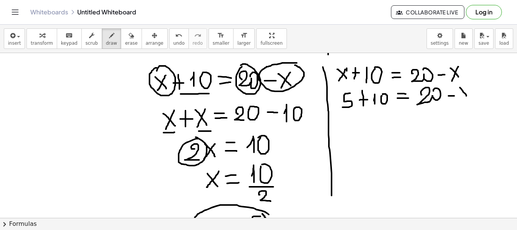
drag, startPoint x: 465, startPoint y: 88, endPoint x: 461, endPoint y: 100, distance: 12.7
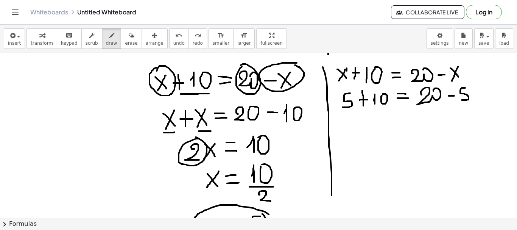
drag, startPoint x: 373, startPoint y: 119, endPoint x: 373, endPoint y: 132, distance: 12.5
drag, startPoint x: 389, startPoint y: 118, endPoint x: 385, endPoint y: 132, distance: 15.0
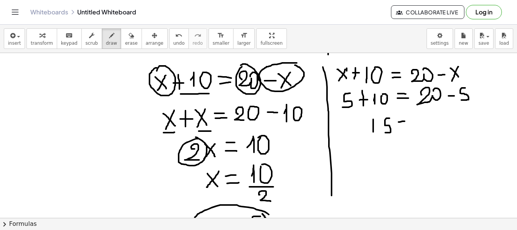
drag, startPoint x: 398, startPoint y: 122, endPoint x: 405, endPoint y: 121, distance: 6.5
drag, startPoint x: 397, startPoint y: 127, endPoint x: 407, endPoint y: 126, distance: 9.9
drag, startPoint x: 413, startPoint y: 124, endPoint x: 417, endPoint y: 134, distance: 10.3
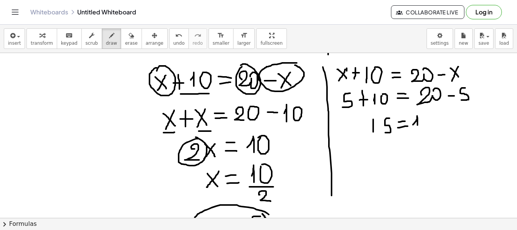
drag, startPoint x: 430, startPoint y: 118, endPoint x: 427, endPoint y: 133, distance: 15.5
drag, startPoint x: 447, startPoint y: 129, endPoint x: 464, endPoint y: 115, distance: 22.3
